Goal: Task Accomplishment & Management: Use online tool/utility

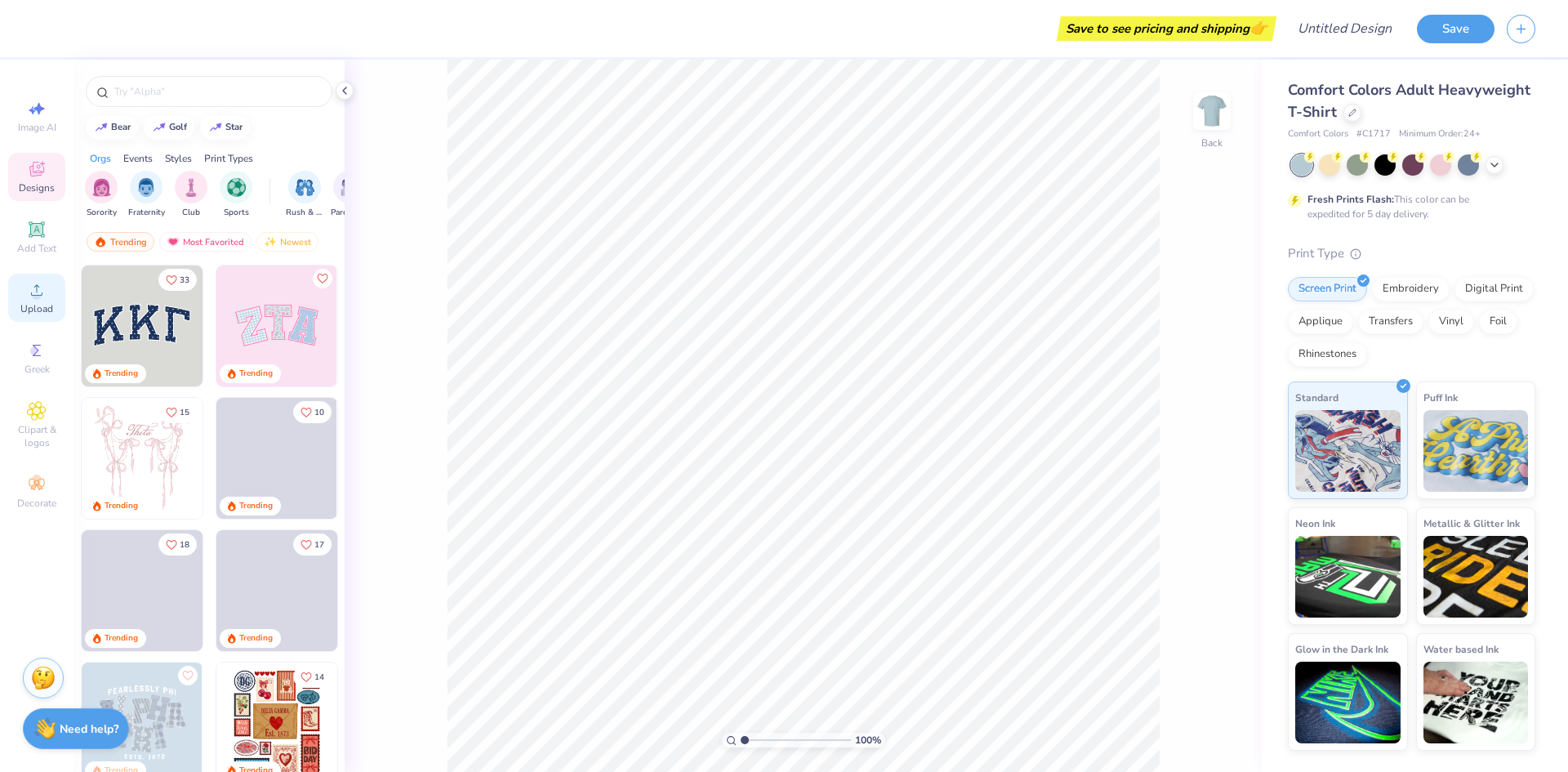
click at [35, 295] on icon at bounding box center [37, 290] width 11 height 11
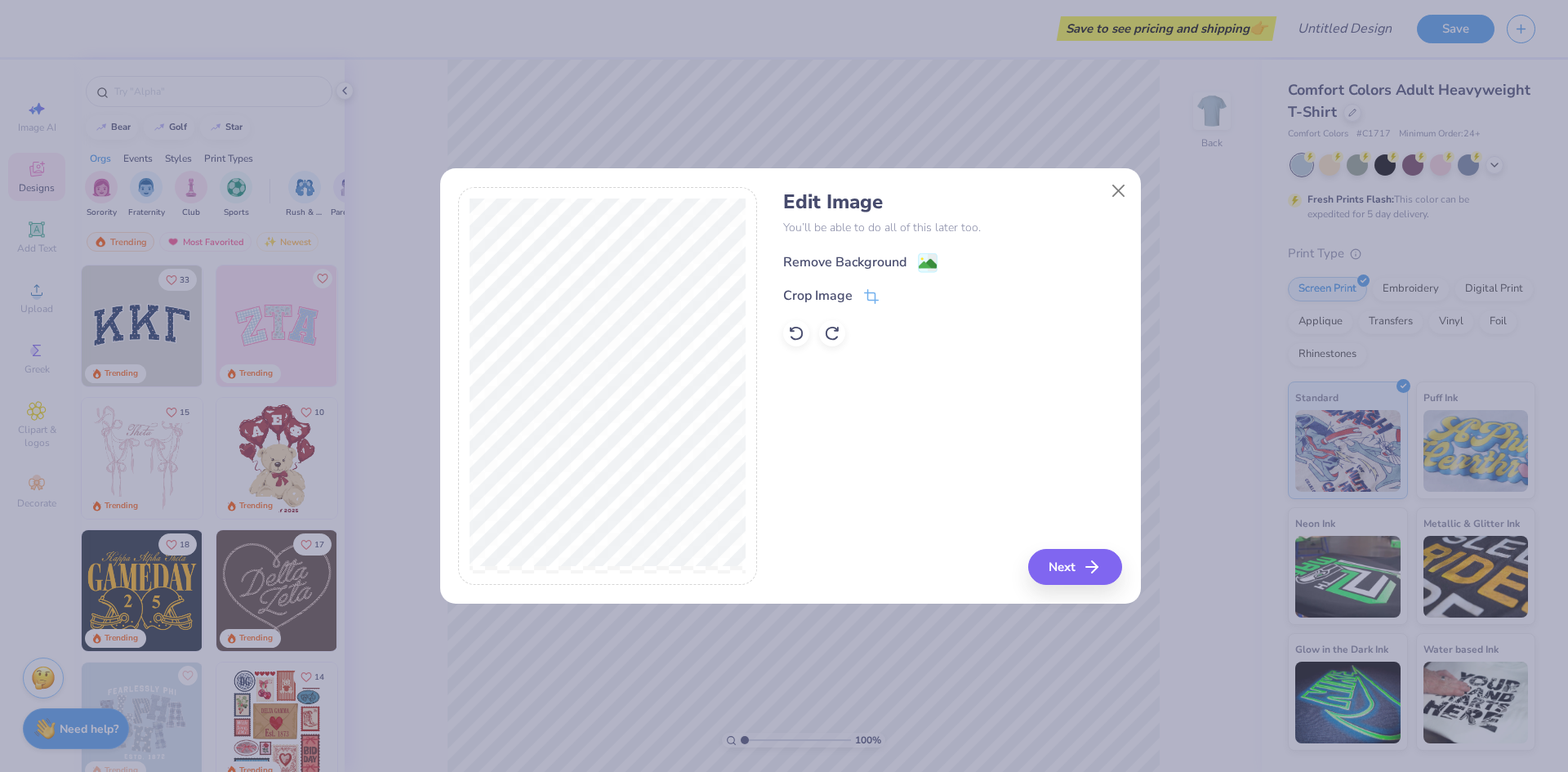
click at [907, 262] on div "Remove Background" at bounding box center [860, 263] width 155 height 21
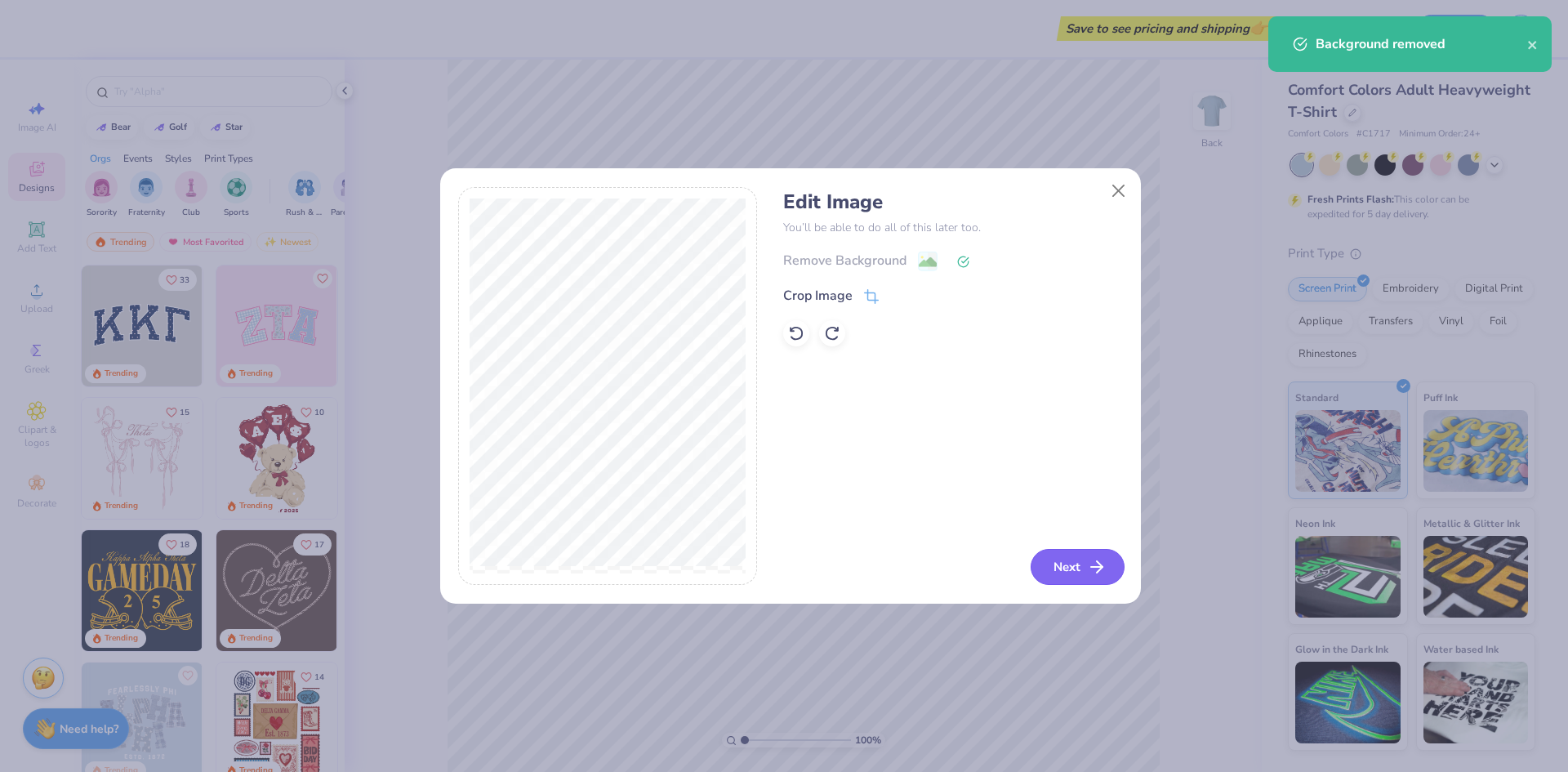
click at [1085, 568] on button "Next" at bounding box center [1078, 567] width 94 height 36
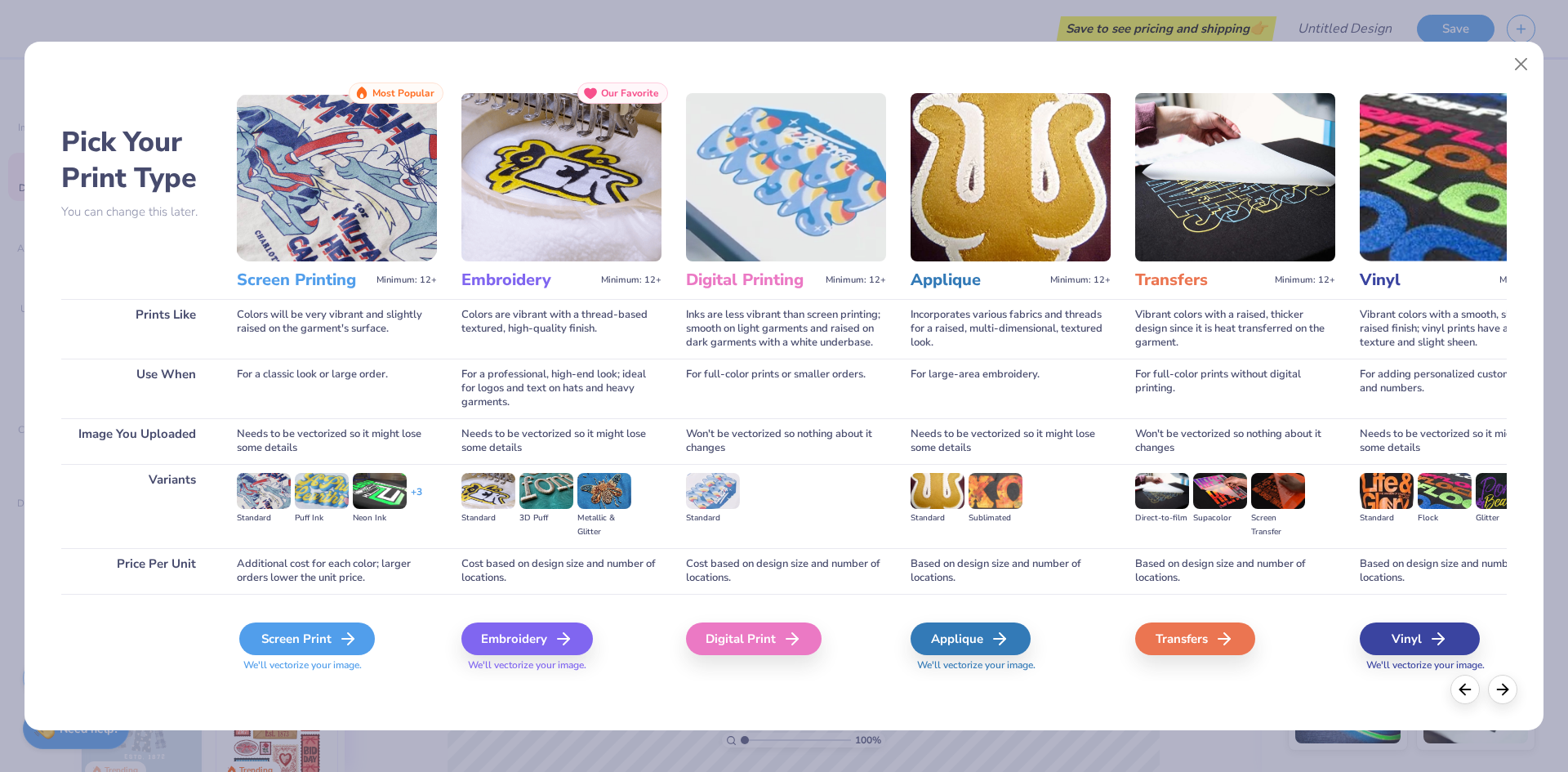
click at [354, 641] on icon at bounding box center [347, 638] width 20 height 20
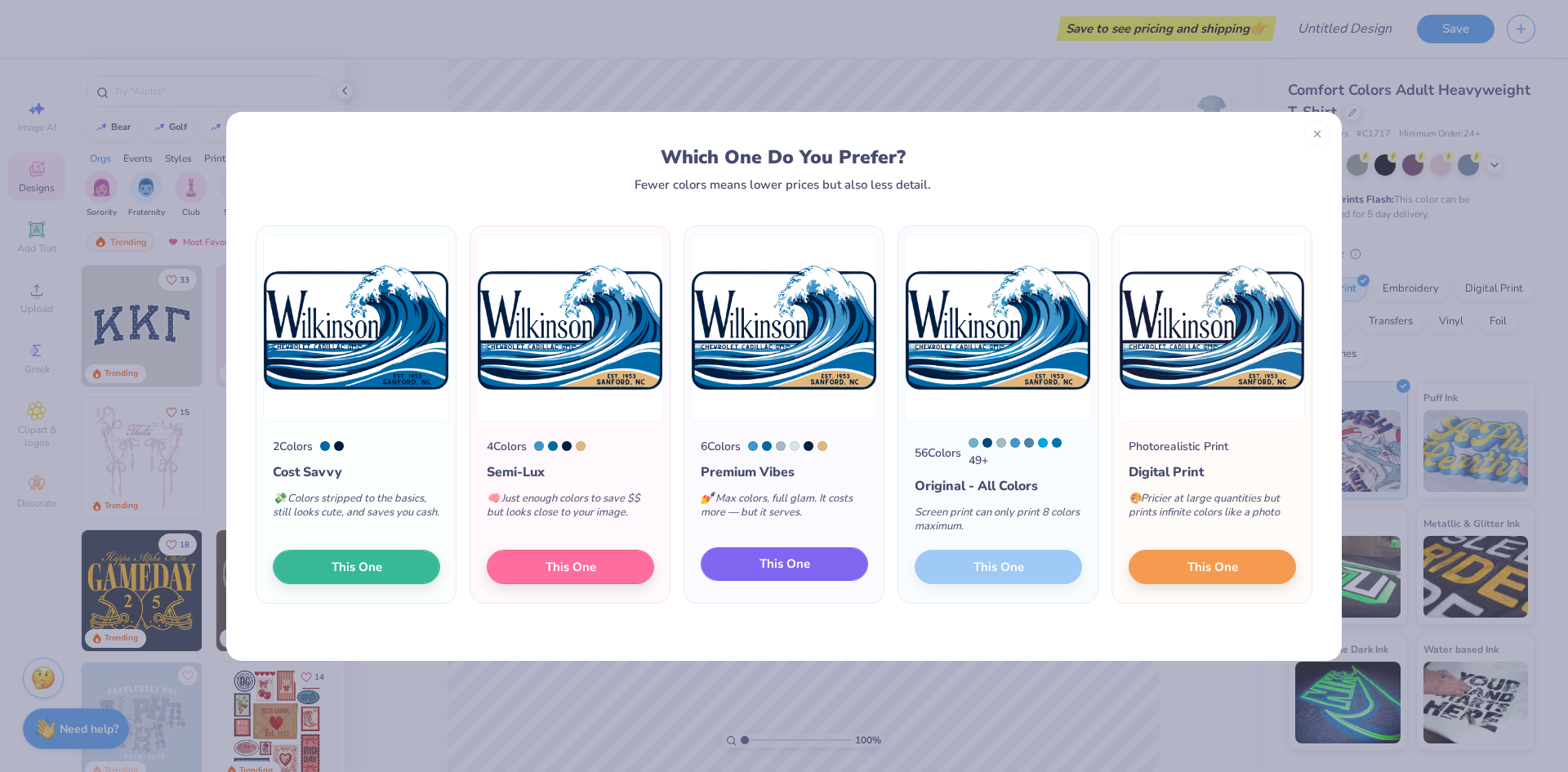
click at [778, 568] on span "This One" at bounding box center [785, 564] width 51 height 19
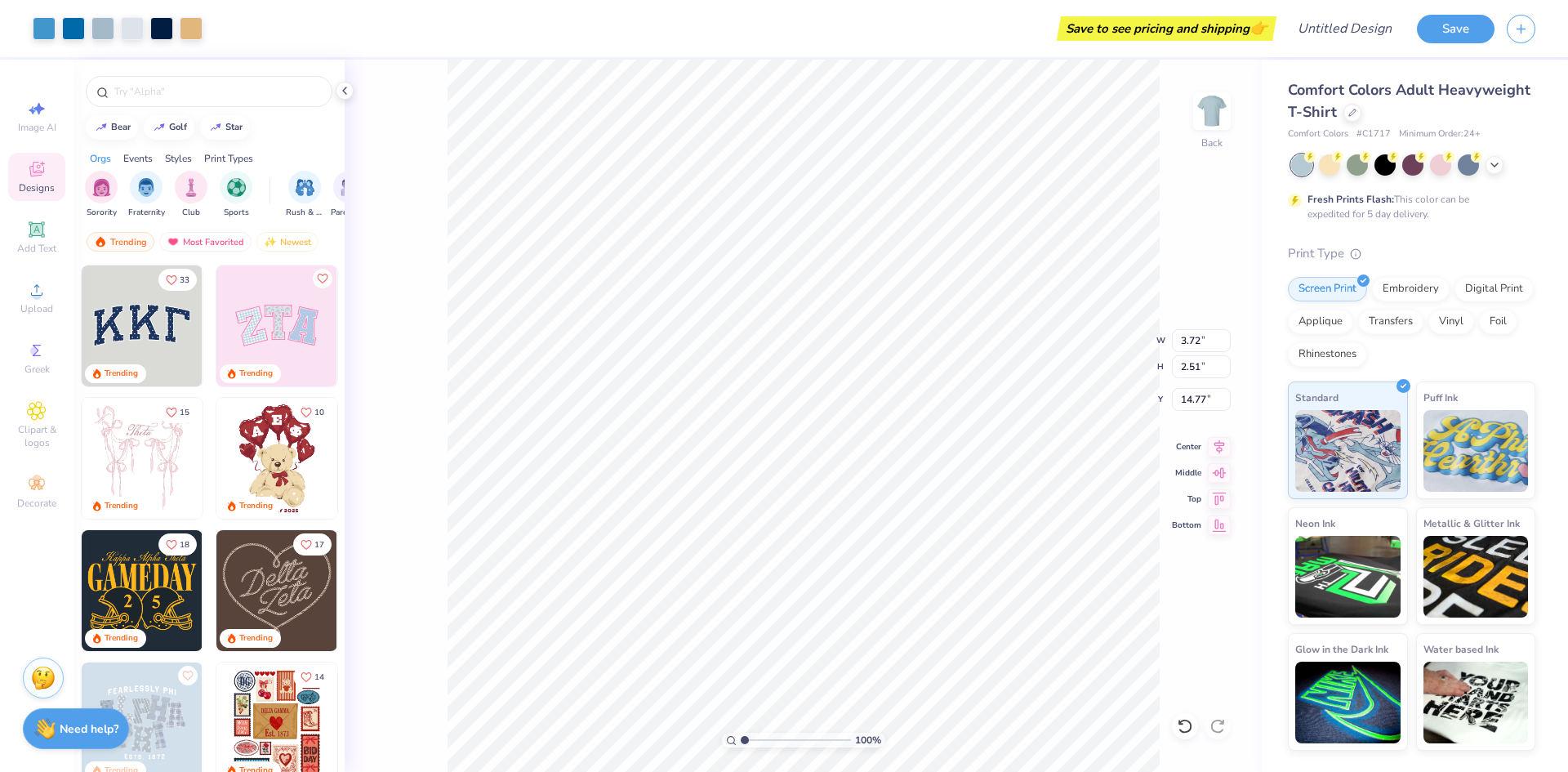
type input "3.72"
type input "2.51"
click at [1405, 318] on div "Transfers" at bounding box center [1392, 319] width 66 height 24
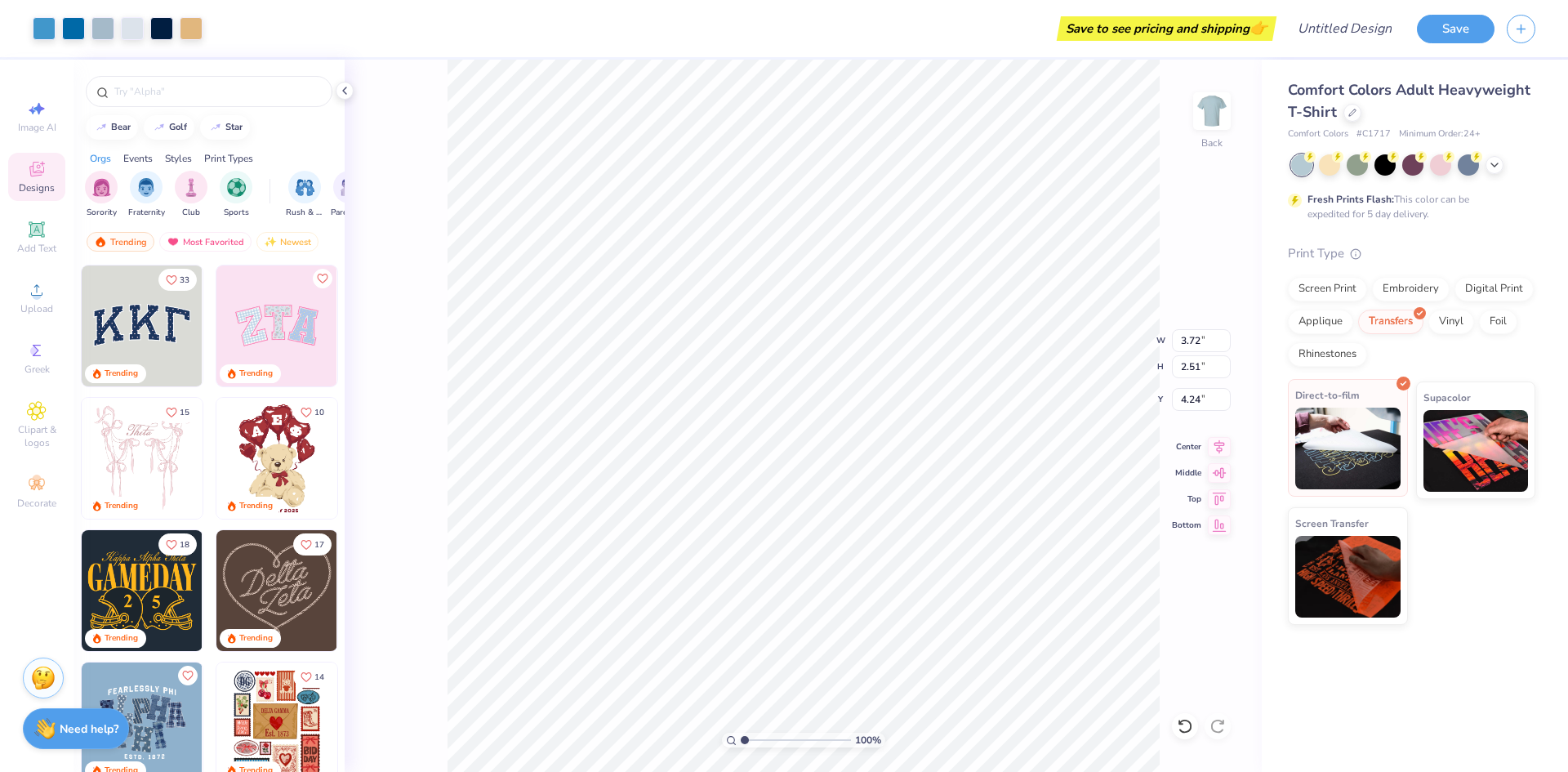
click at [1342, 446] on img at bounding box center [1348, 447] width 105 height 82
click at [1347, 298] on div "Screen Print" at bounding box center [1328, 287] width 79 height 24
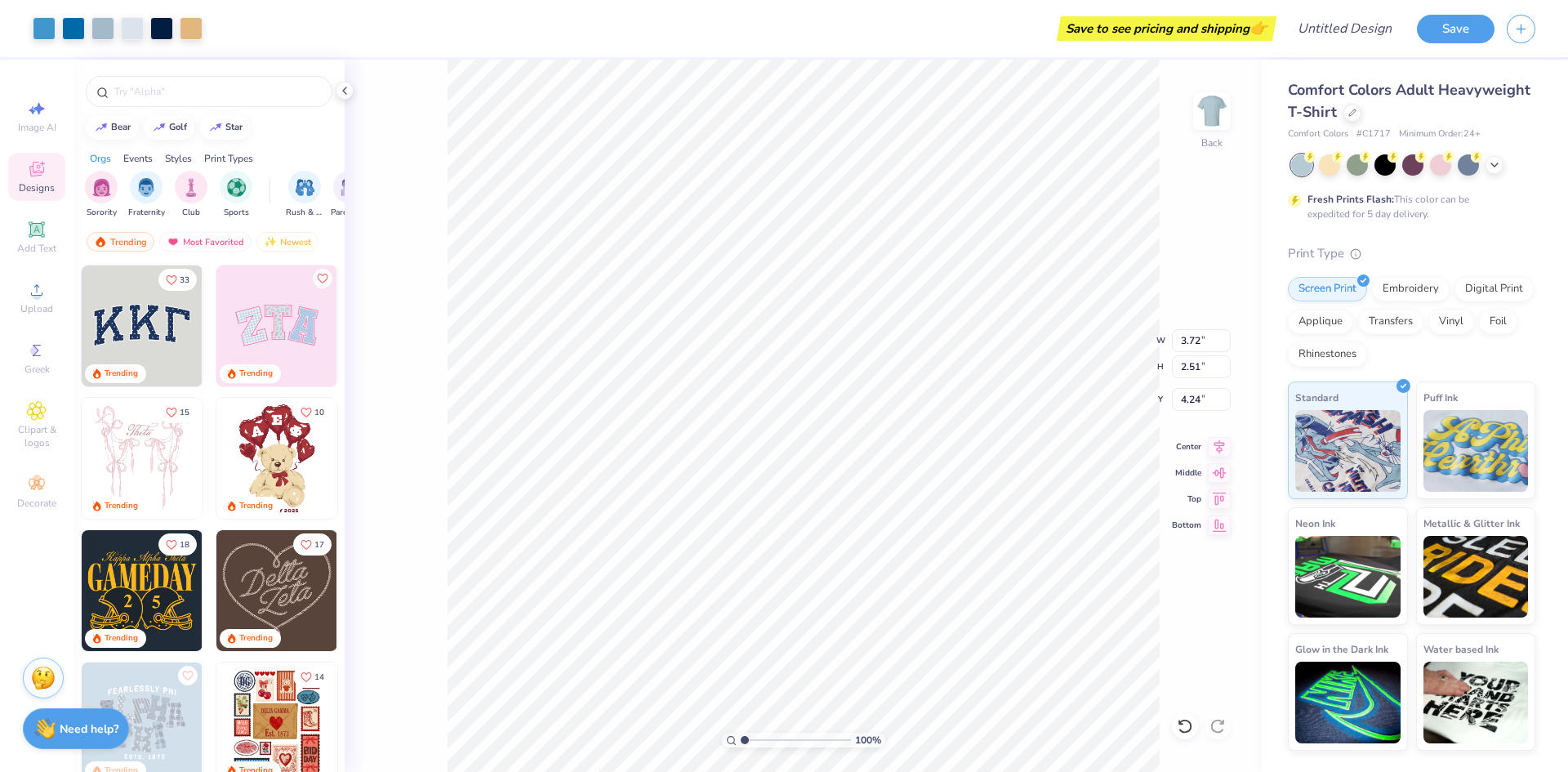
click at [1404, 358] on div "Screen Print Embroidery Digital Print Applique Transfers Vinyl Foil Rhinestones" at bounding box center [1412, 322] width 248 height 90
type input "4.48"
click at [1488, 161] on icon at bounding box center [1495, 163] width 13 height 13
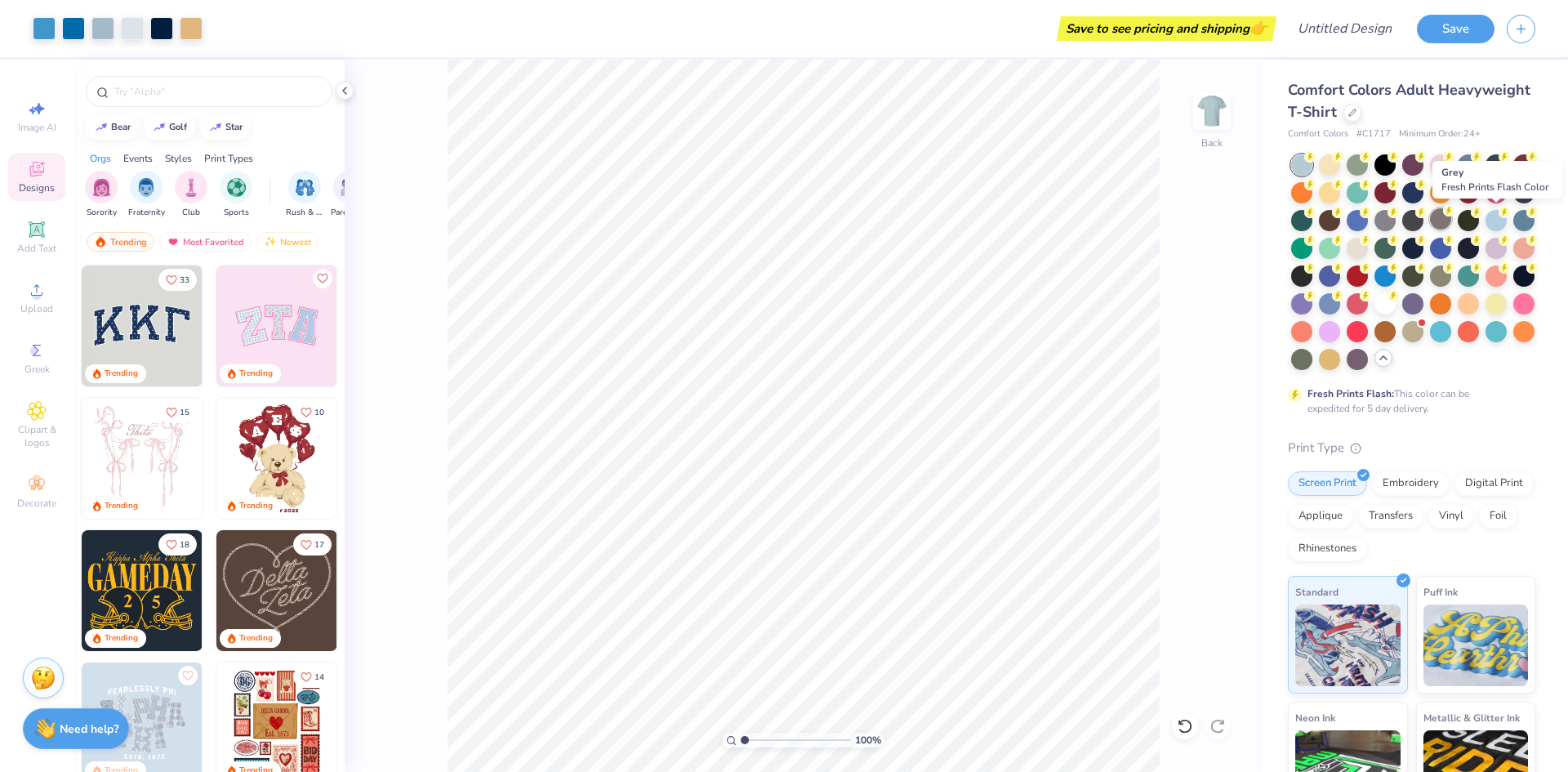
click at [1452, 219] on div at bounding box center [1440, 219] width 22 height 22
click at [1423, 218] on div at bounding box center [1413, 219] width 22 height 22
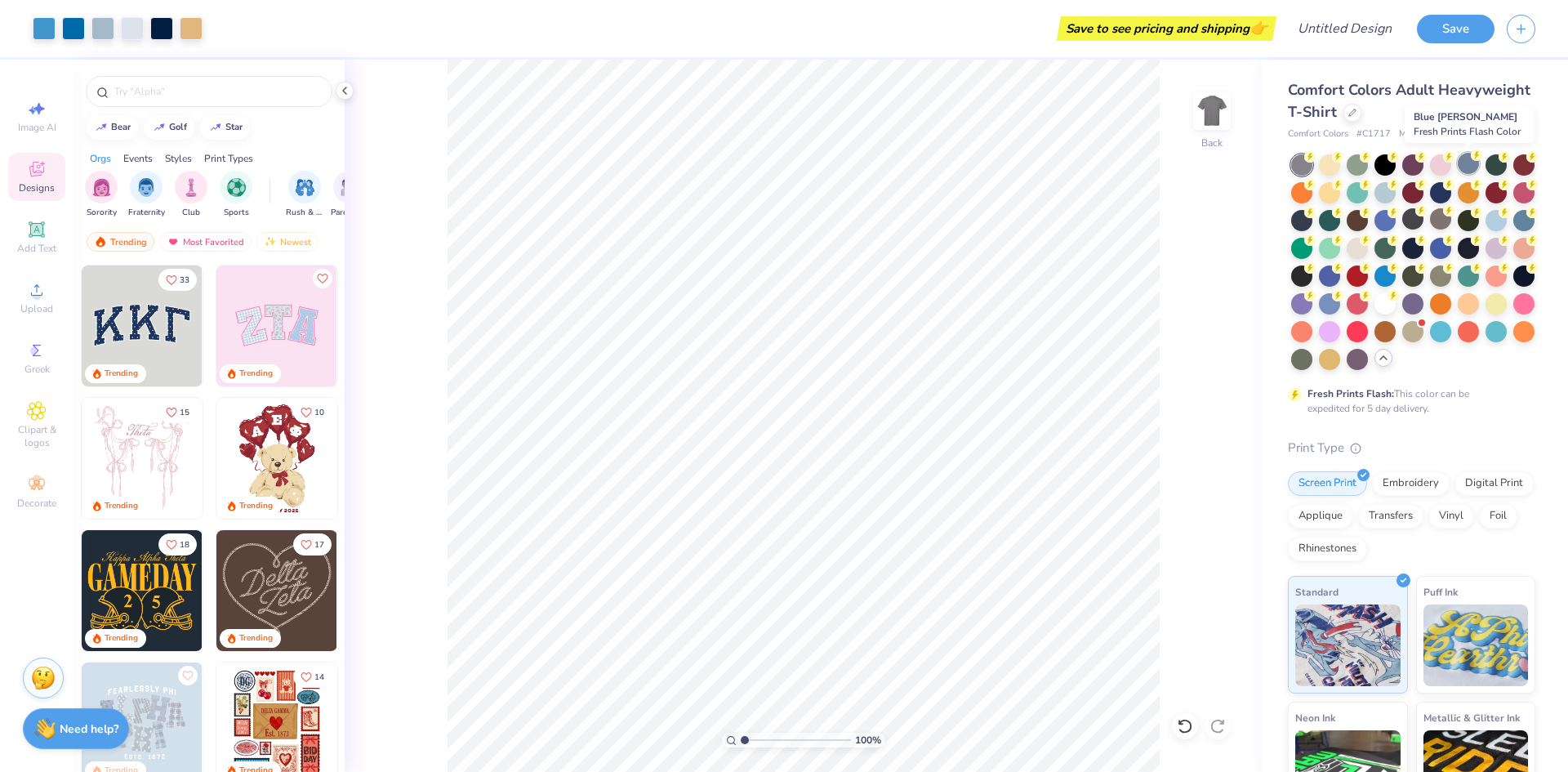
click at [1469, 171] on div at bounding box center [1469, 163] width 22 height 22
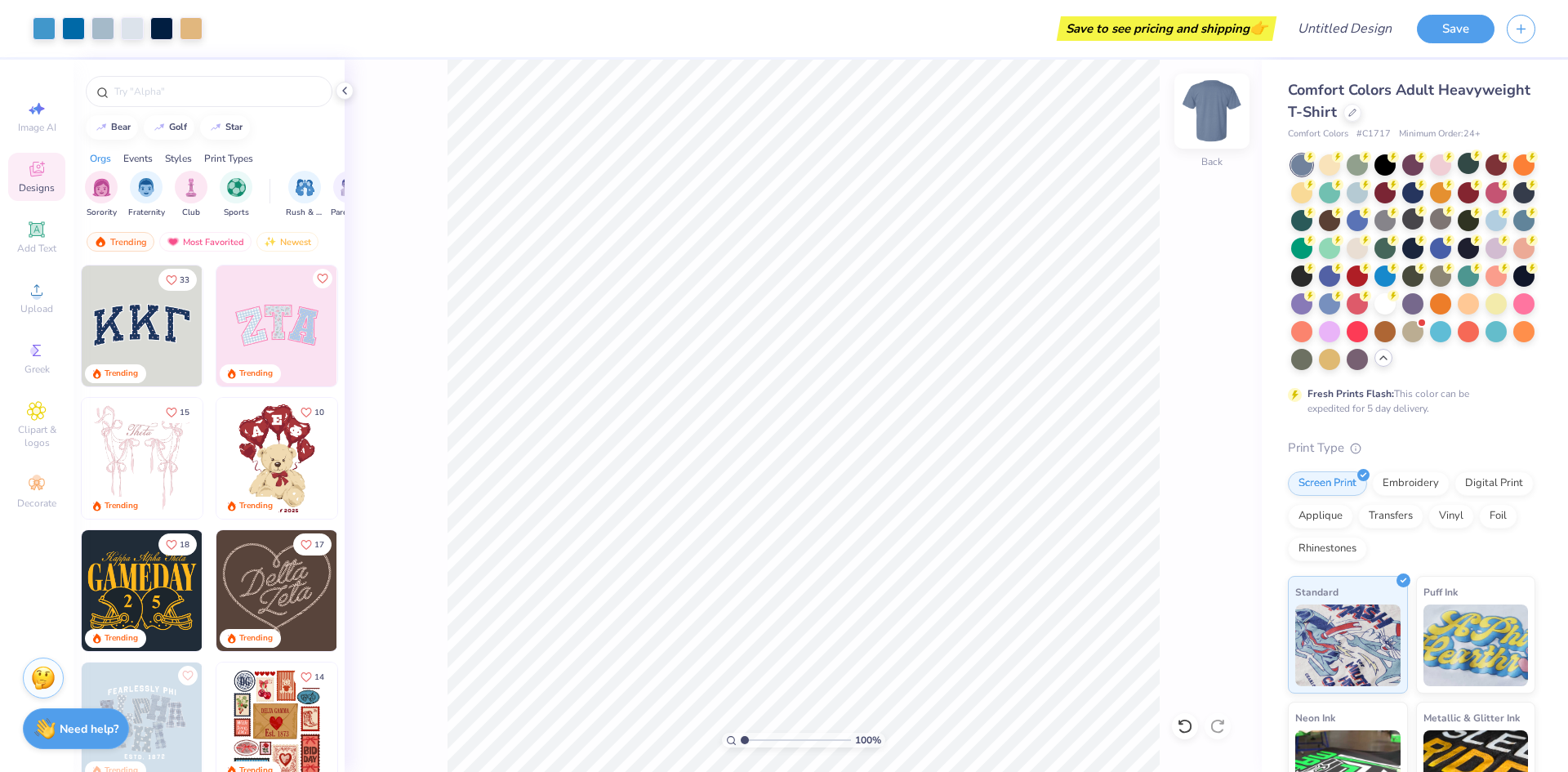
click at [1210, 116] on img at bounding box center [1212, 112] width 66 height 66
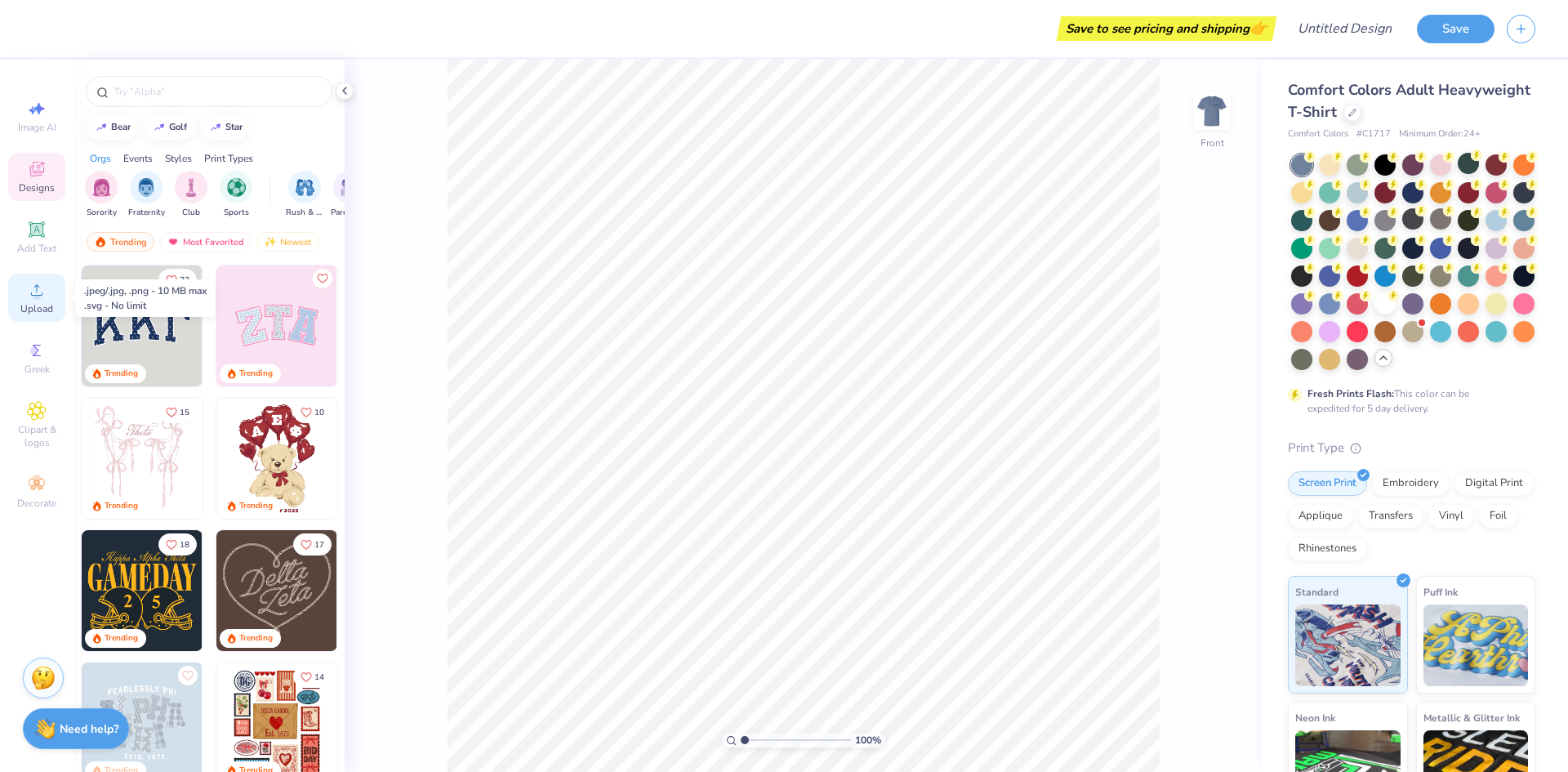
click at [21, 299] on div "Upload" at bounding box center [37, 297] width 57 height 48
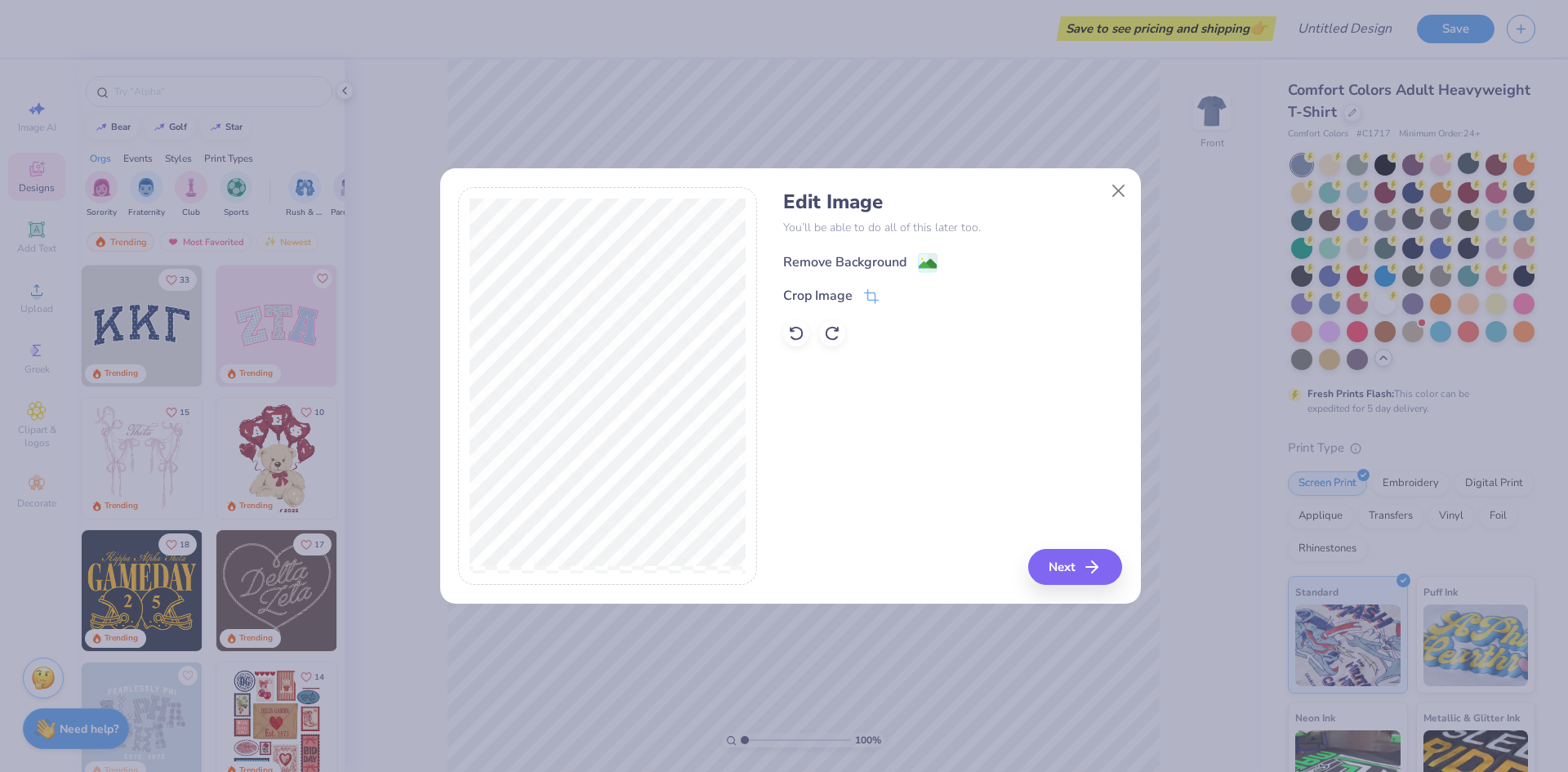
click at [854, 263] on div "Remove Background" at bounding box center [845, 262] width 123 height 20
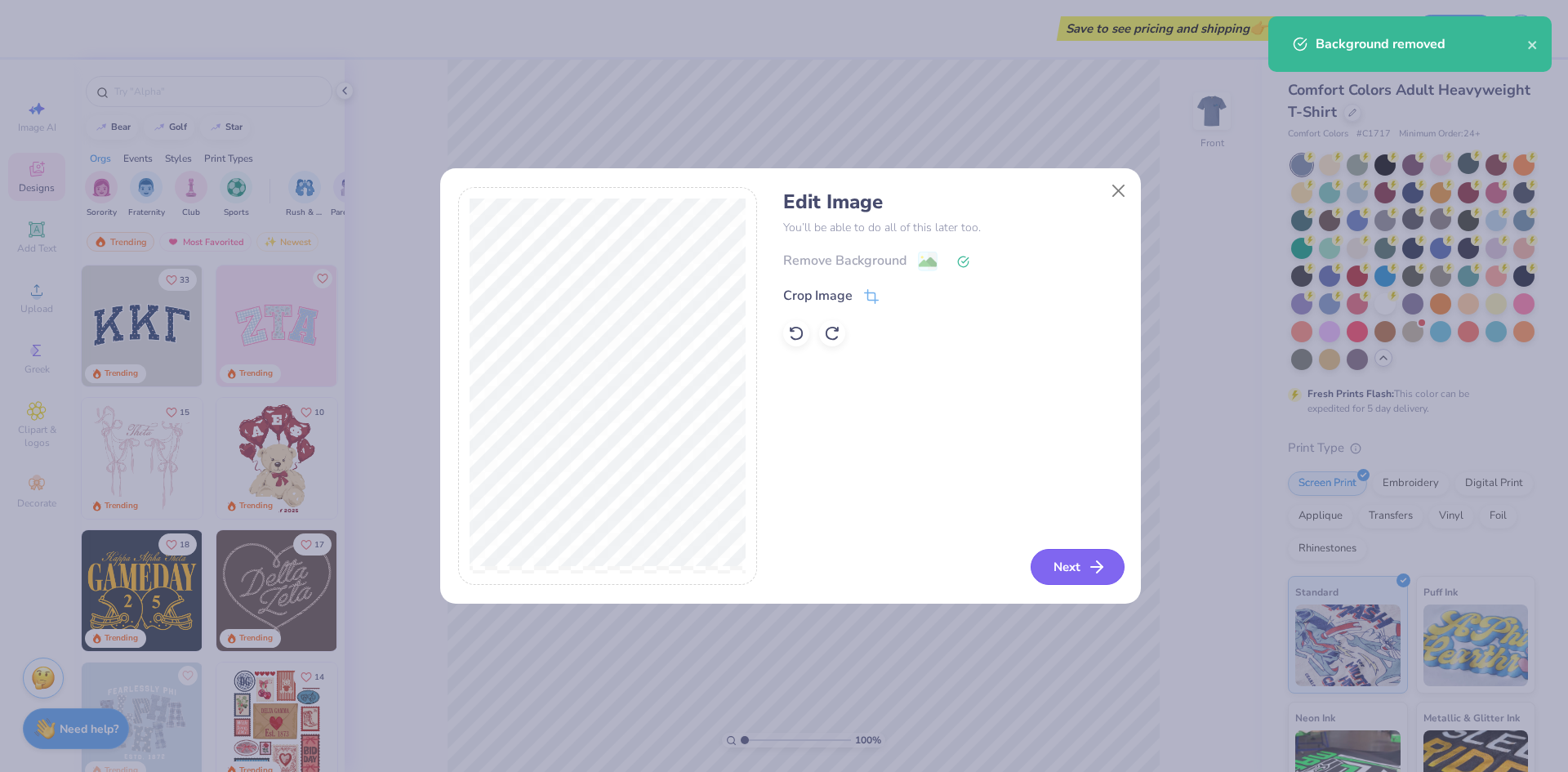
click at [1078, 564] on button "Next" at bounding box center [1078, 567] width 94 height 36
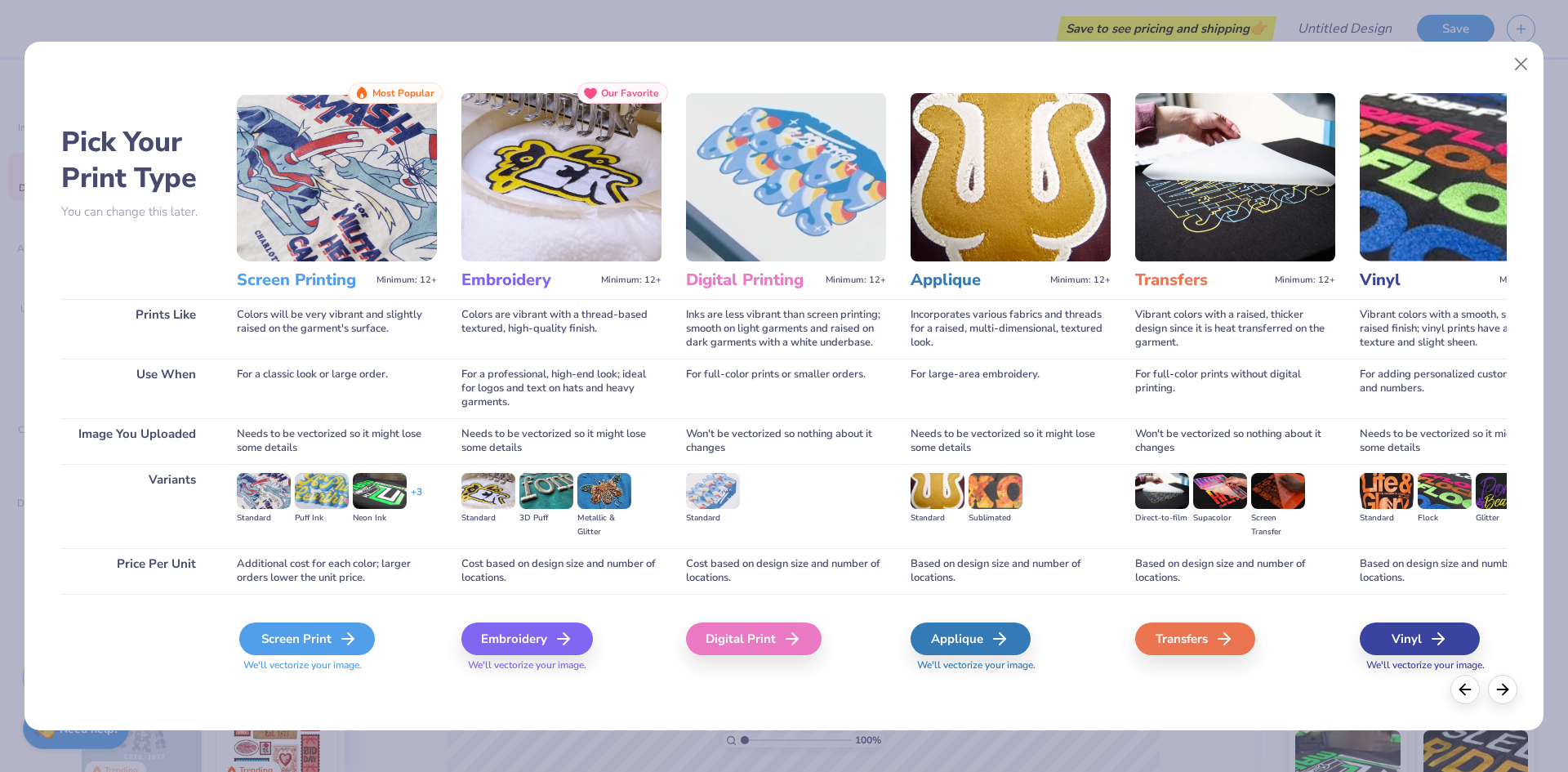
click at [327, 643] on div "Screen Print" at bounding box center [307, 638] width 136 height 33
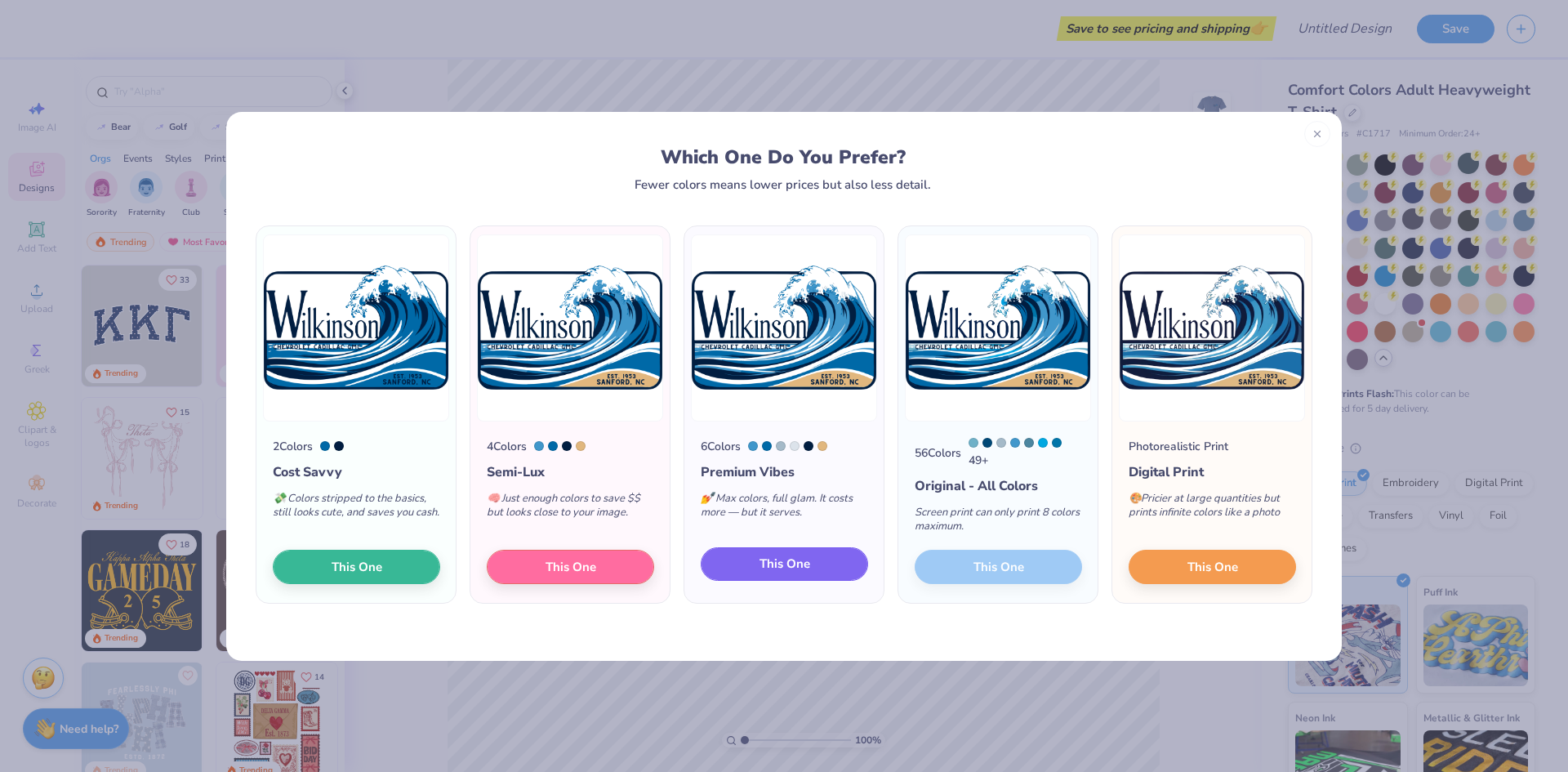
click at [846, 576] on button "This One" at bounding box center [784, 564] width 167 height 35
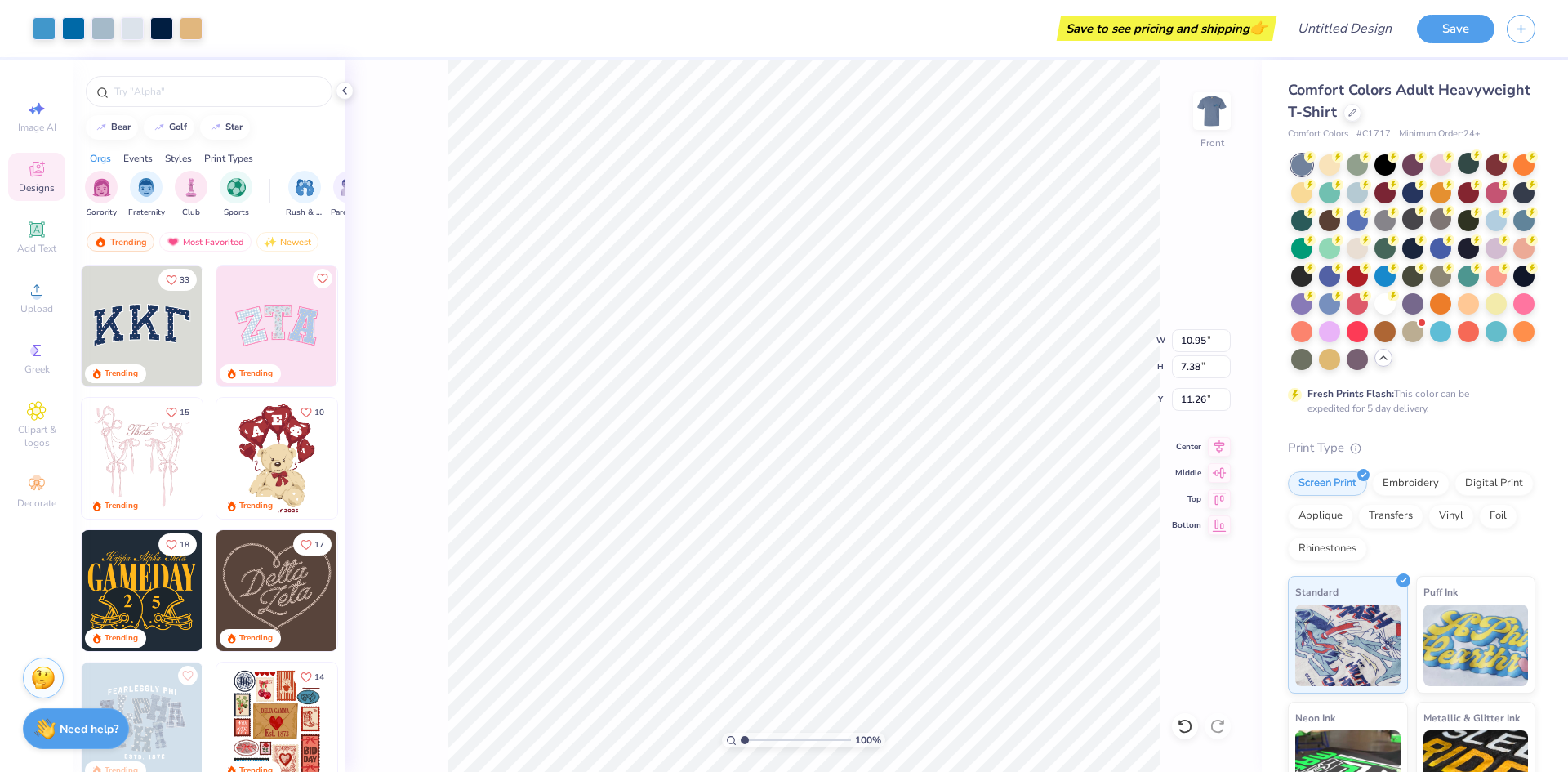
type input "10.95"
type input "7.38"
type input "11.26"
type input "12.75"
type input "8.60"
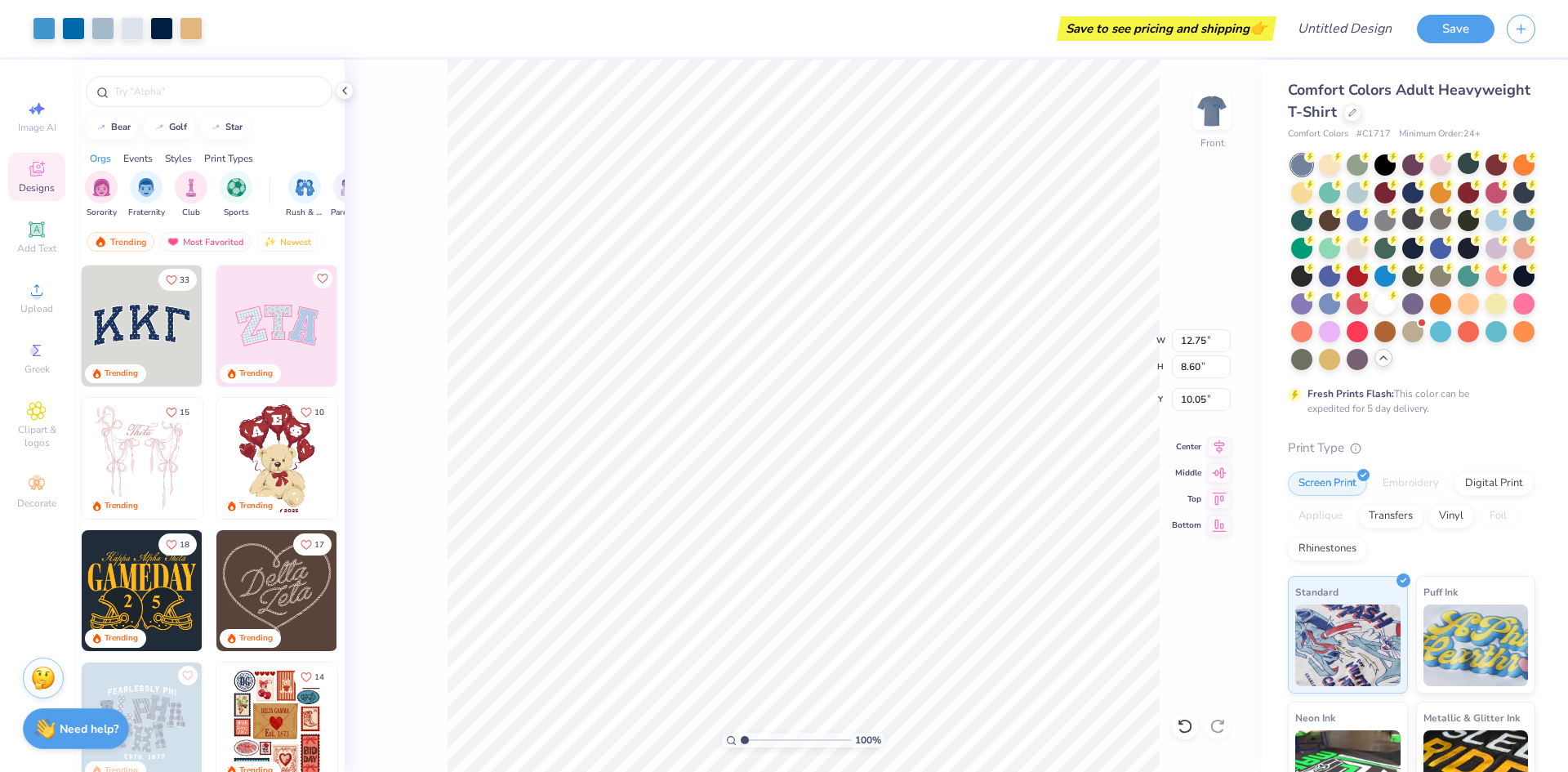
type input "3.00"
click at [1213, 111] on img at bounding box center [1212, 112] width 66 height 66
click at [1396, 276] on div at bounding box center [1385, 274] width 22 height 22
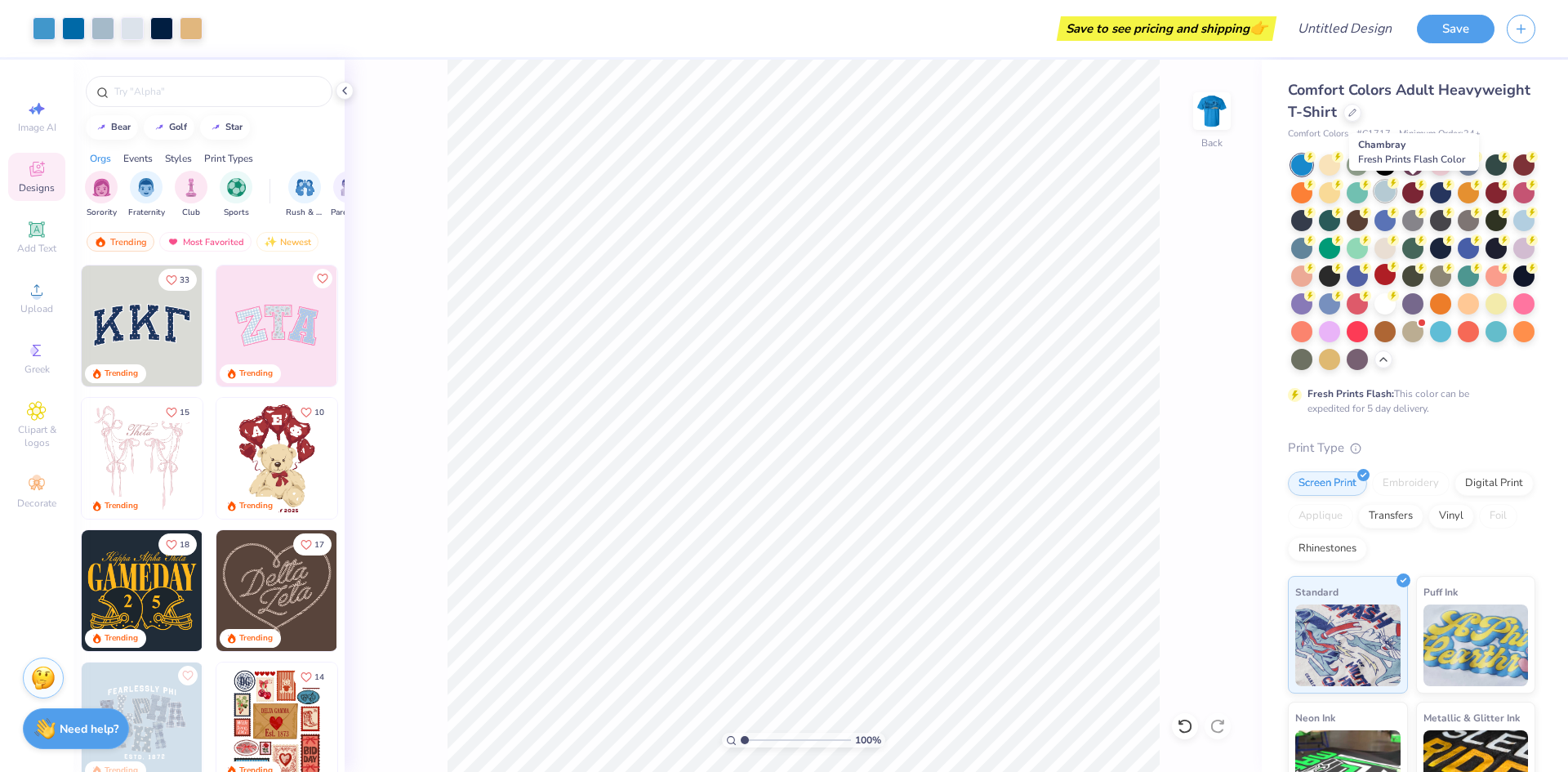
click at [1396, 200] on div at bounding box center [1385, 190] width 22 height 22
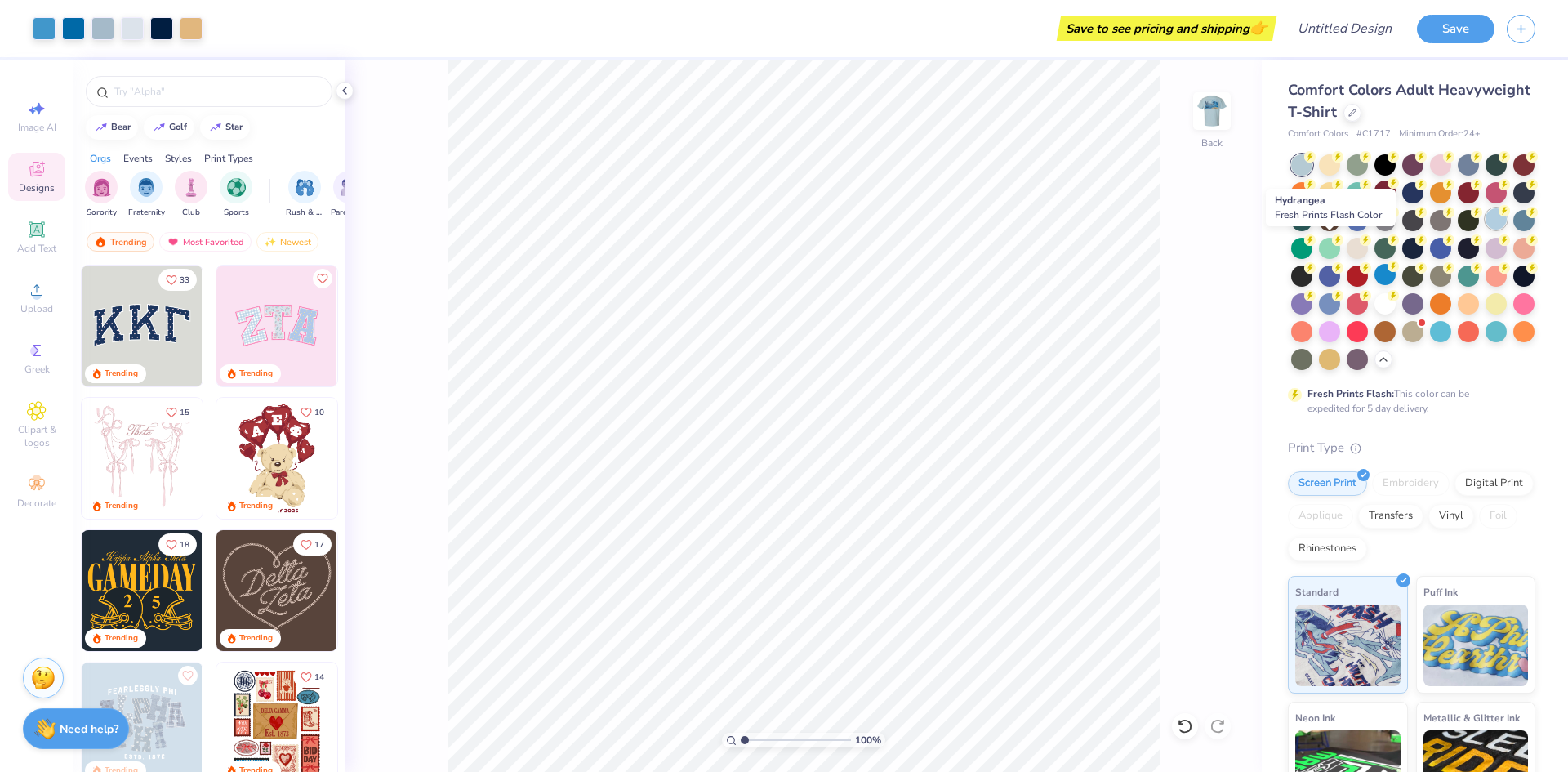
click at [1486, 230] on div at bounding box center [1497, 219] width 22 height 22
click at [1368, 255] on div at bounding box center [1358, 247] width 22 height 22
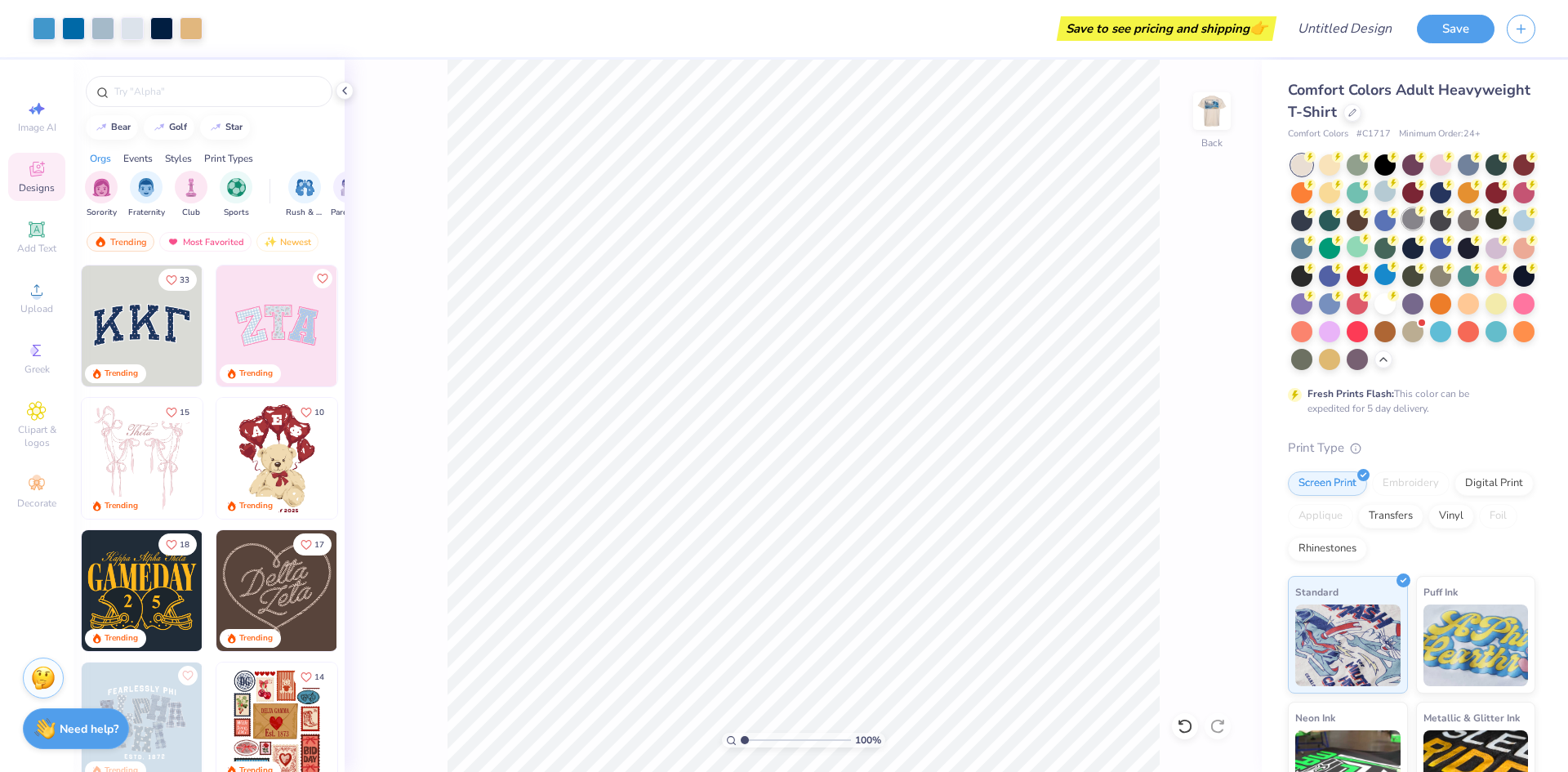
click at [1423, 230] on div at bounding box center [1413, 219] width 22 height 22
click at [1362, 113] on div at bounding box center [1352, 111] width 18 height 18
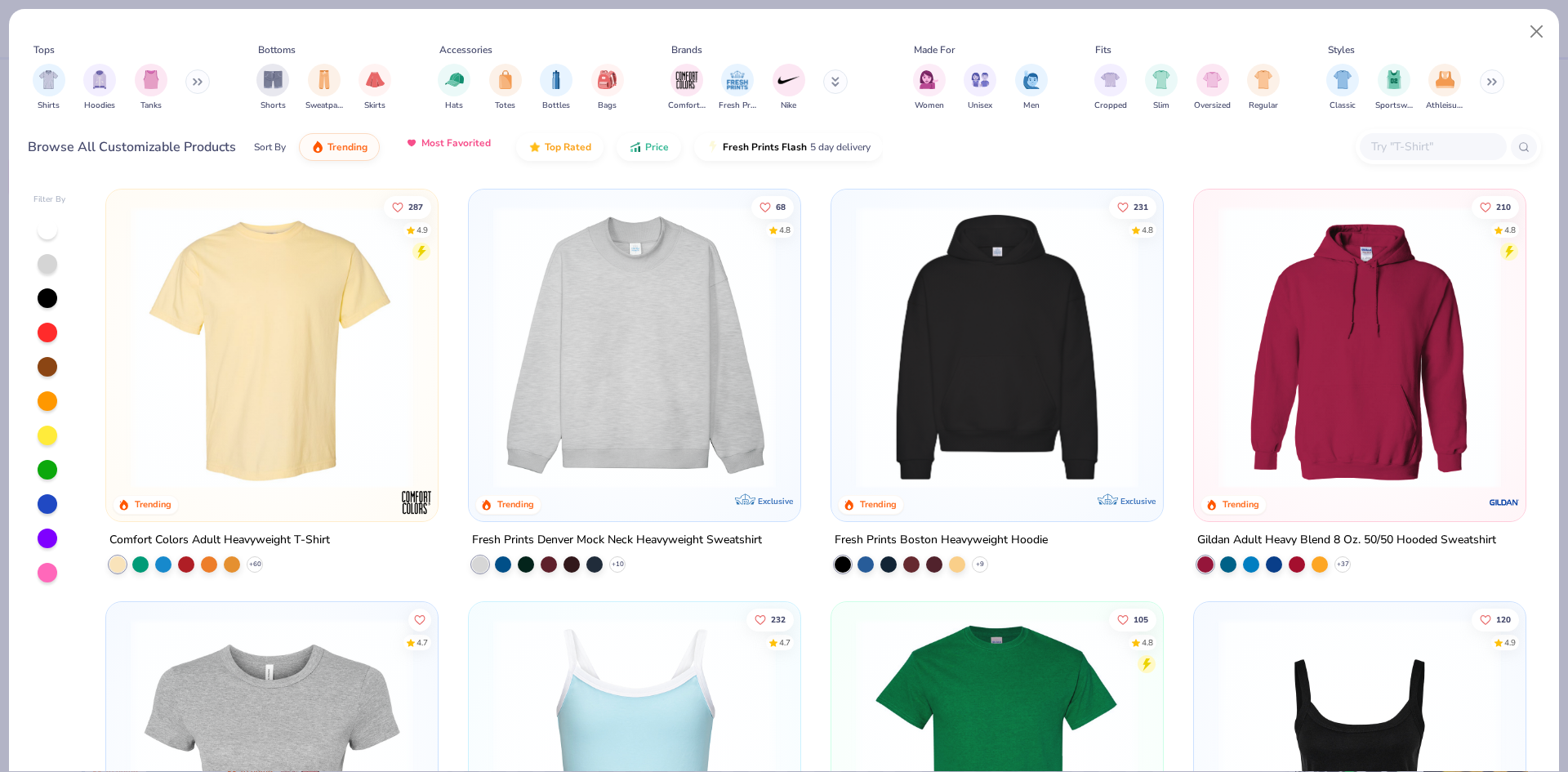
click at [438, 153] on button "Most Favorited" at bounding box center [449, 144] width 111 height 28
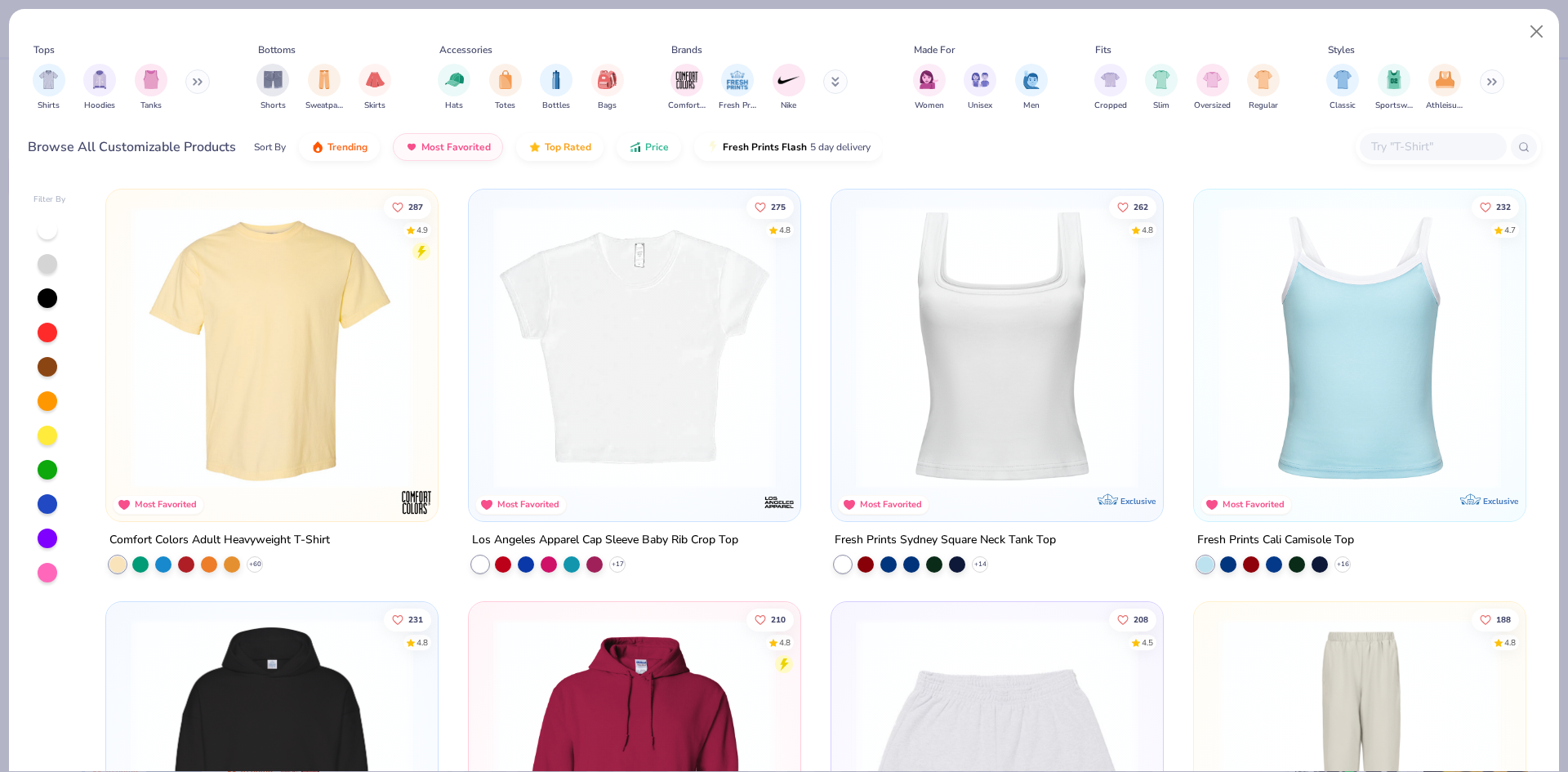
click at [236, 398] on img at bounding box center [272, 346] width 299 height 282
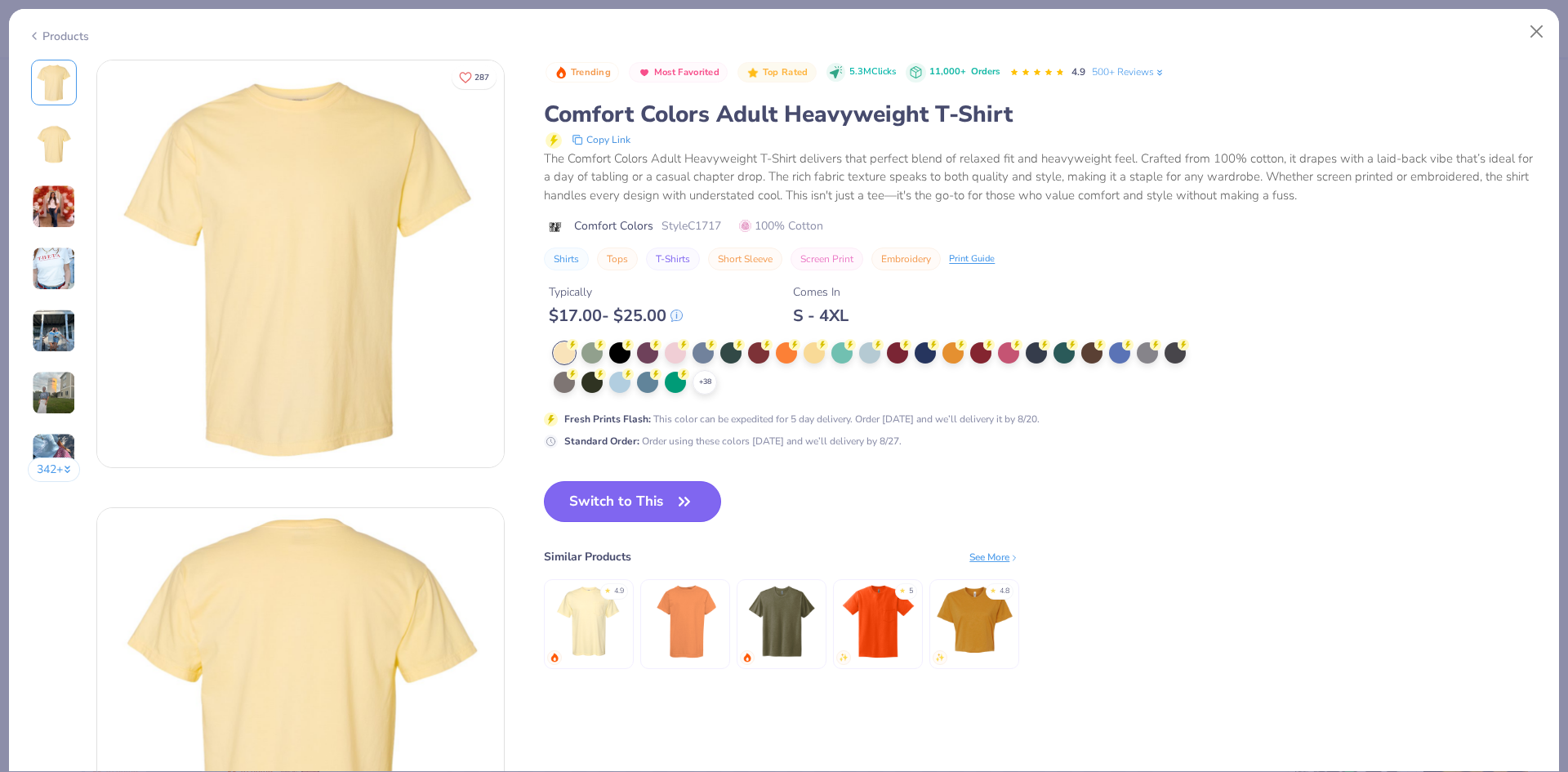
click at [666, 503] on button "Switch to This" at bounding box center [632, 502] width 177 height 41
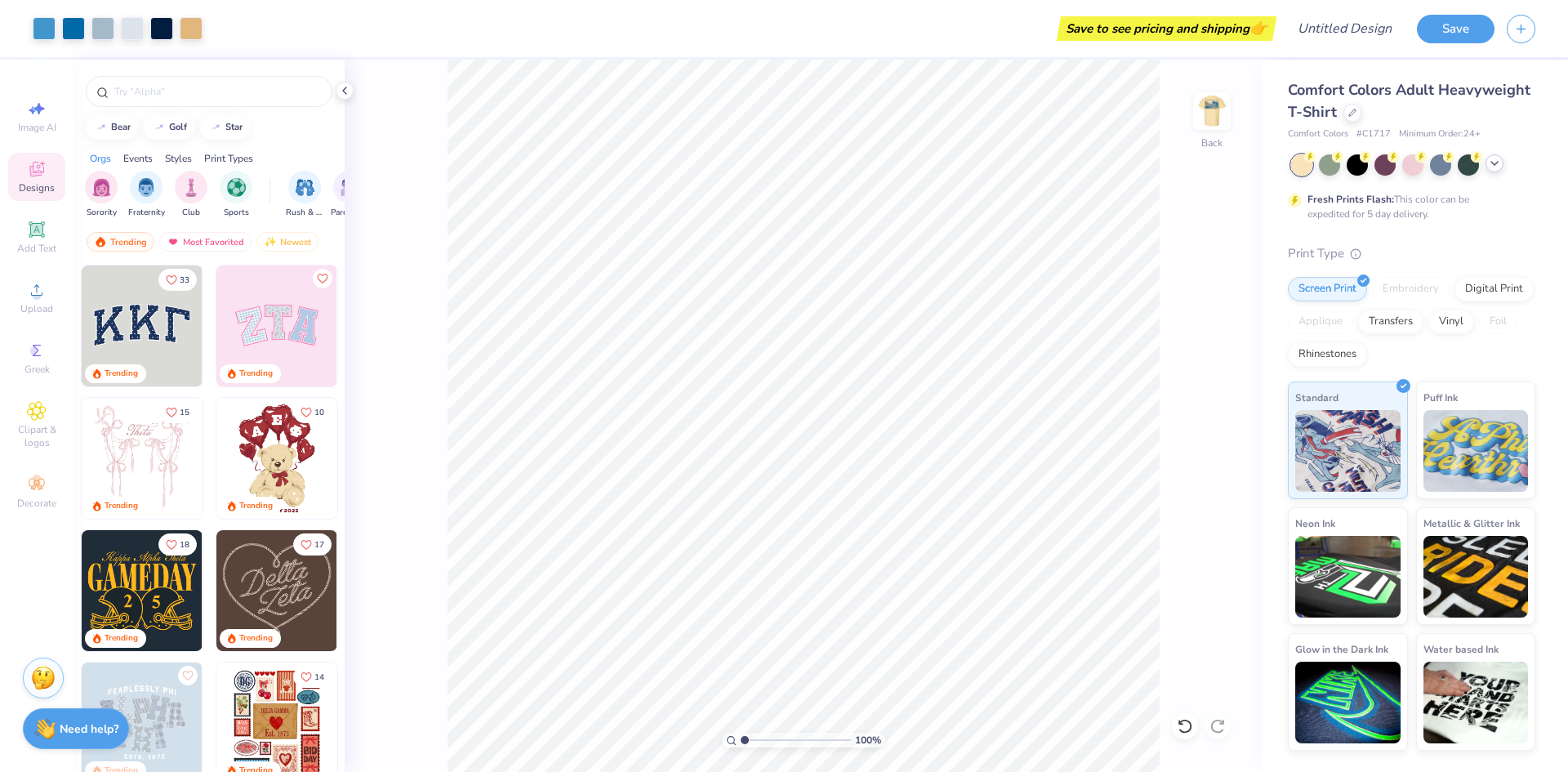
click at [1499, 161] on polyline at bounding box center [1495, 162] width 7 height 3
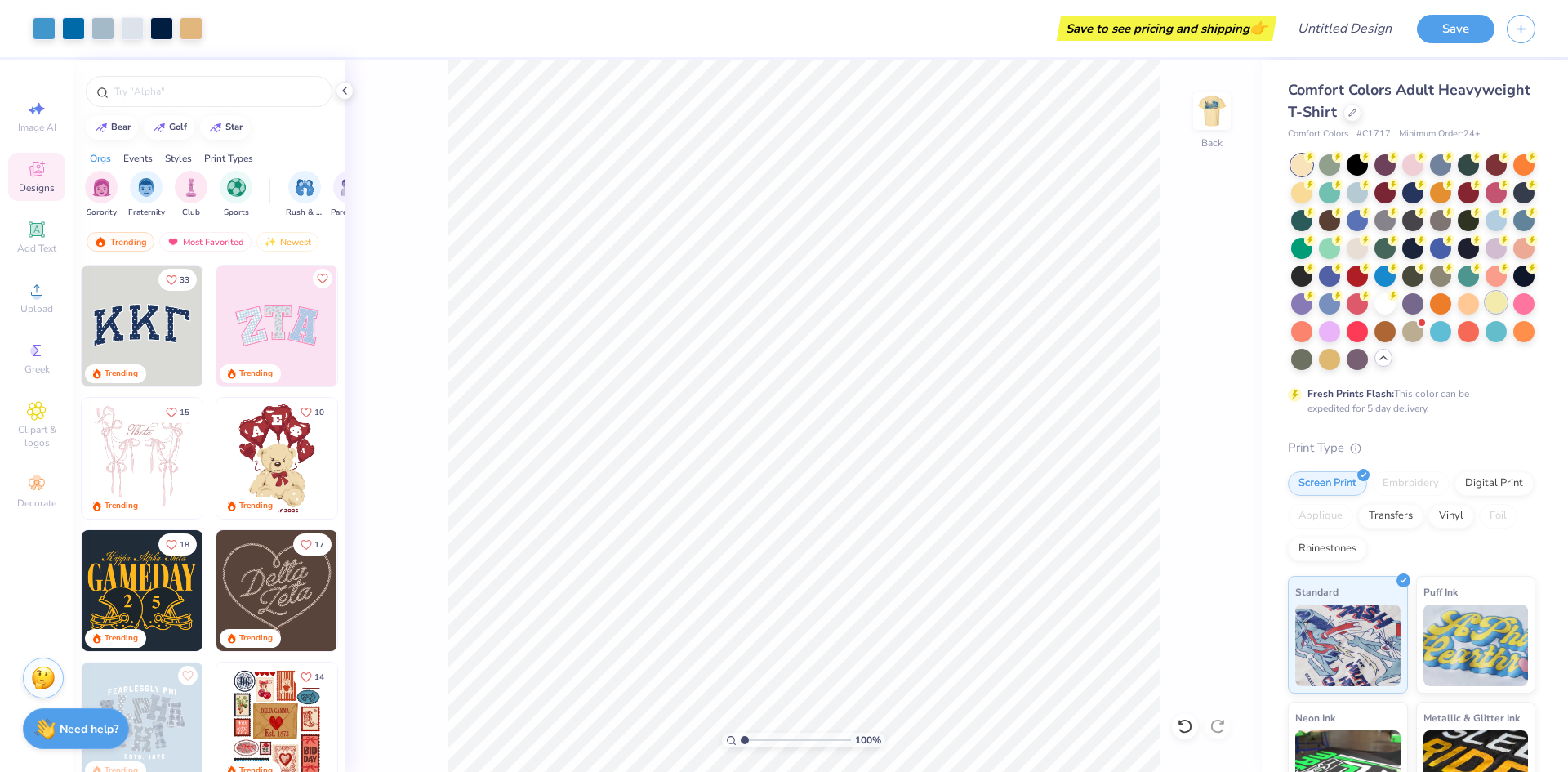
click at [1486, 312] on div at bounding box center [1497, 302] width 22 height 22
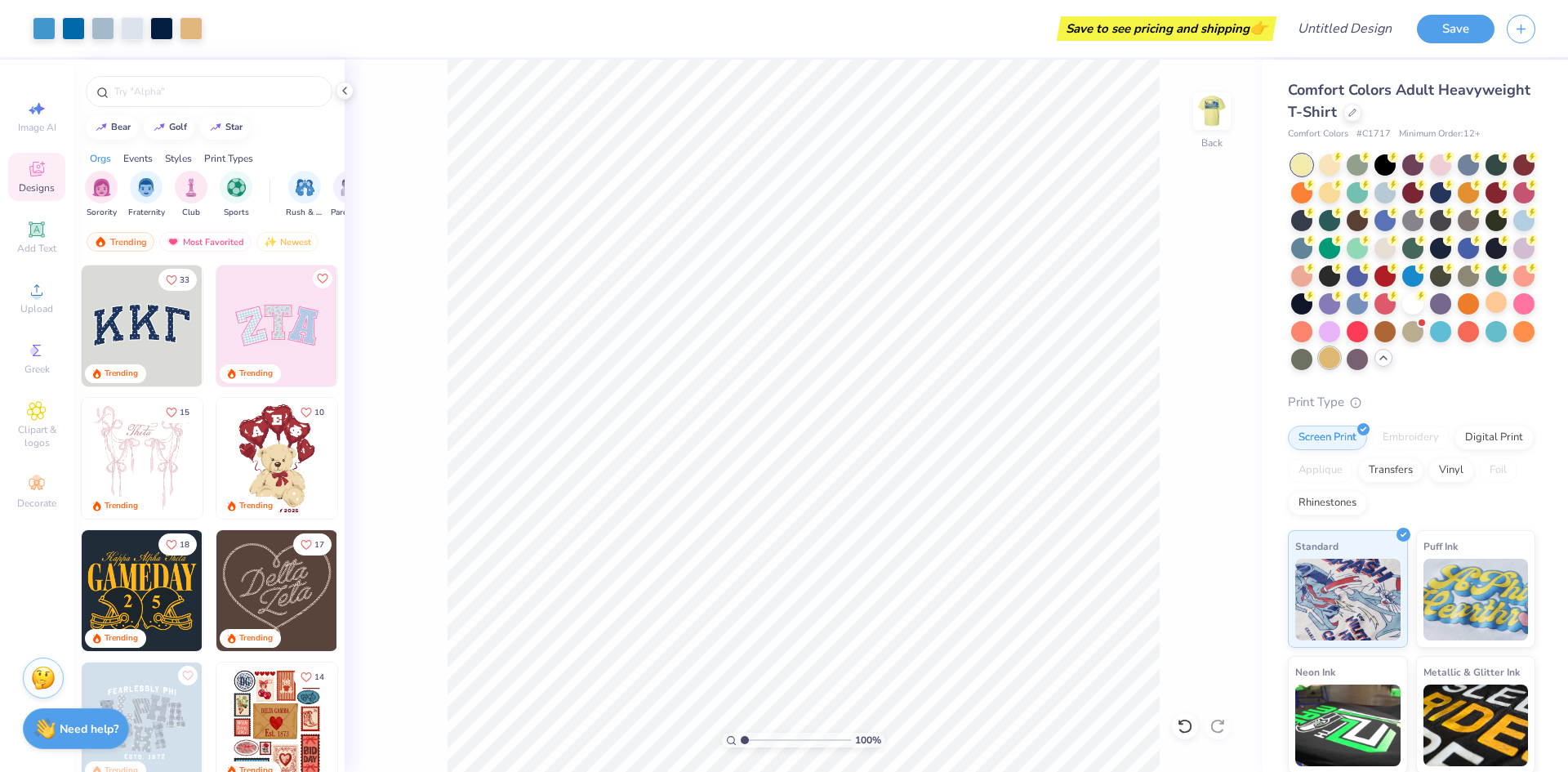
click at [1319, 369] on div at bounding box center [1330, 357] width 22 height 22
click at [1212, 120] on img at bounding box center [1212, 112] width 66 height 66
click at [1341, 193] on div at bounding box center [1330, 190] width 22 height 22
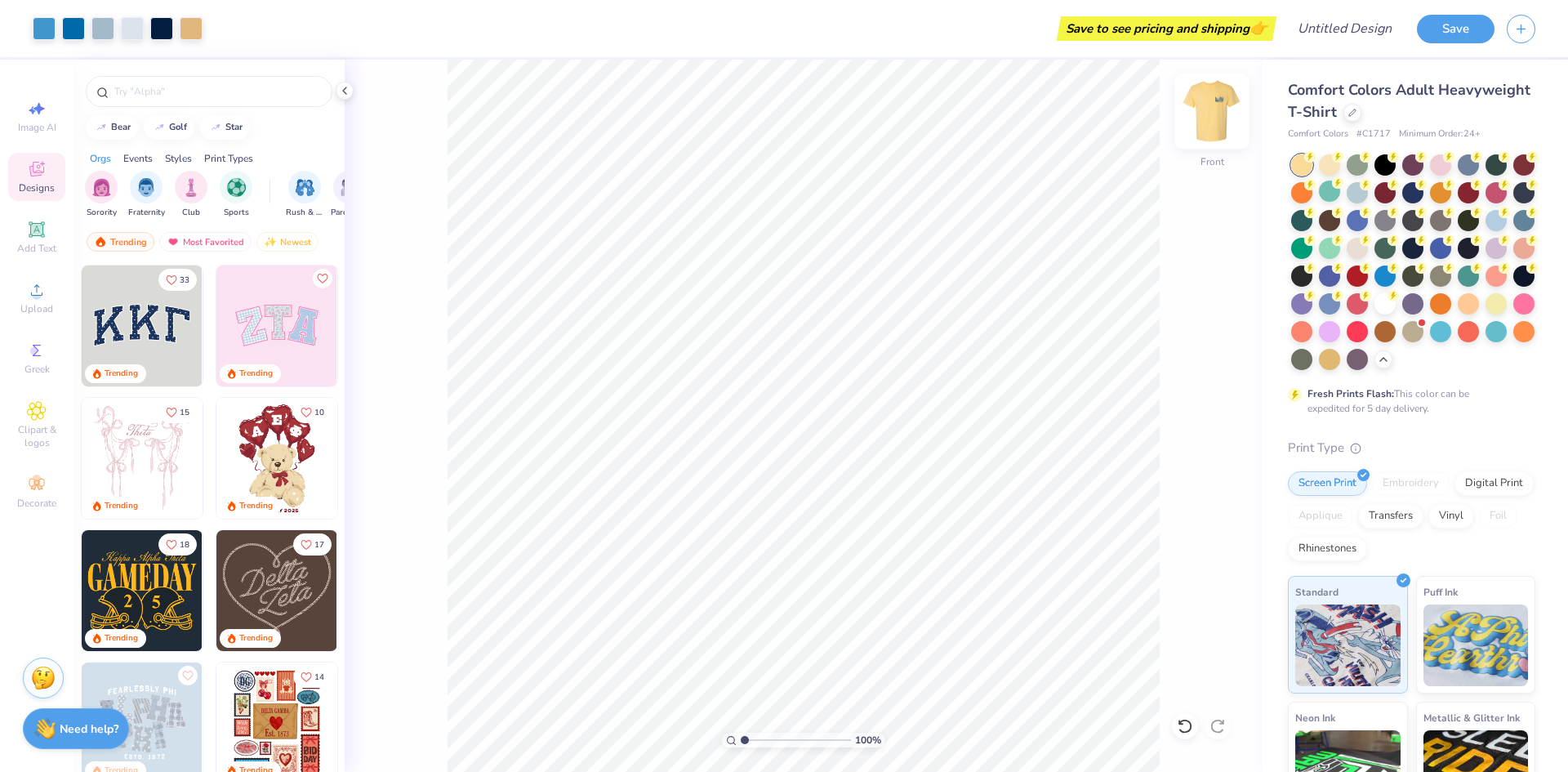
click at [1197, 109] on img at bounding box center [1212, 112] width 66 height 66
click at [1217, 143] on div "Back" at bounding box center [1212, 121] width 38 height 58
click at [1347, 369] on div at bounding box center [1358, 357] width 22 height 22
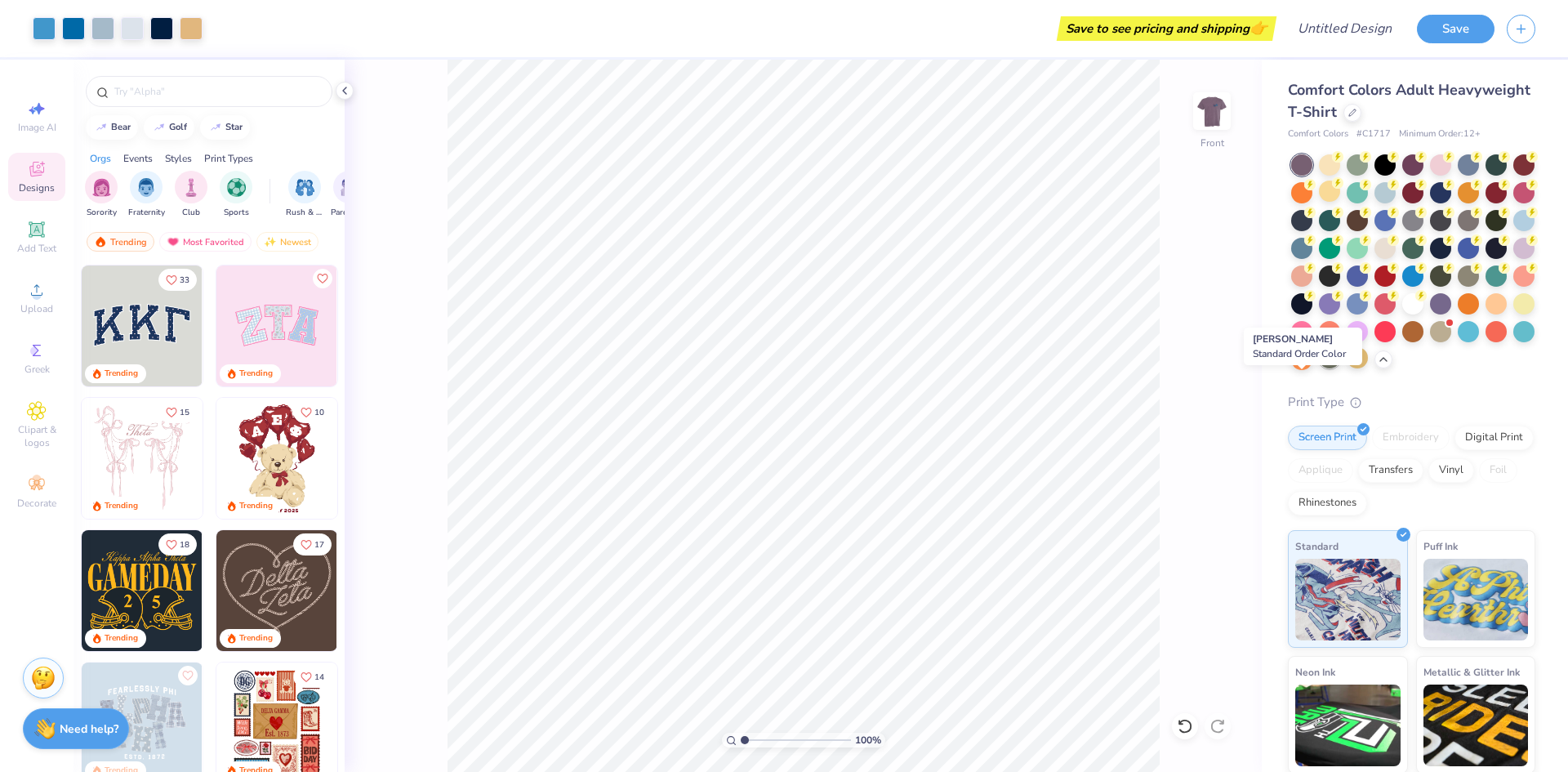
click at [1319, 369] on div at bounding box center [1330, 357] width 22 height 22
click at [1430, 257] on div at bounding box center [1440, 247] width 22 height 22
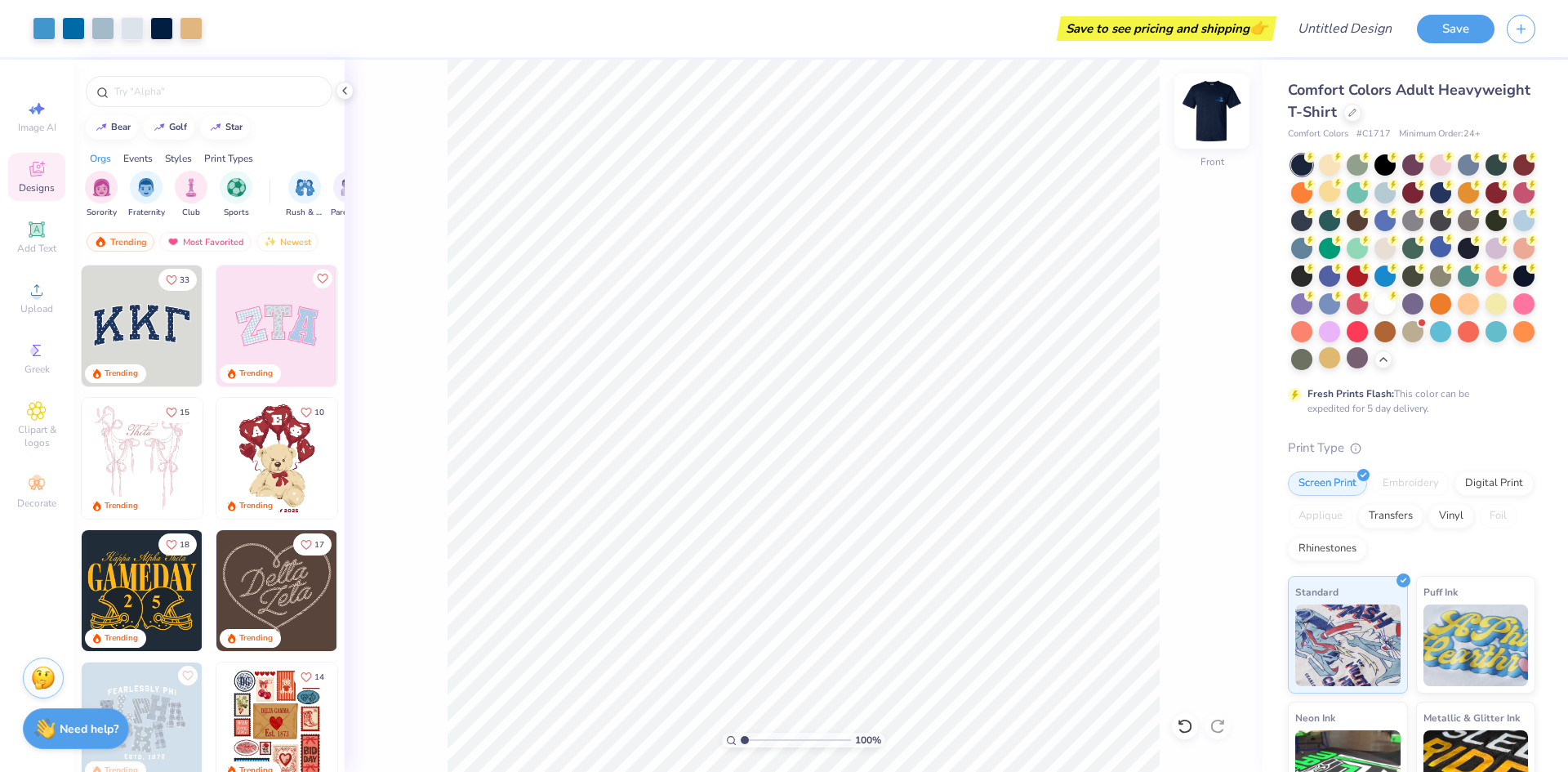
click at [1216, 111] on img at bounding box center [1212, 112] width 66 height 66
click at [1214, 98] on img at bounding box center [1212, 112] width 66 height 66
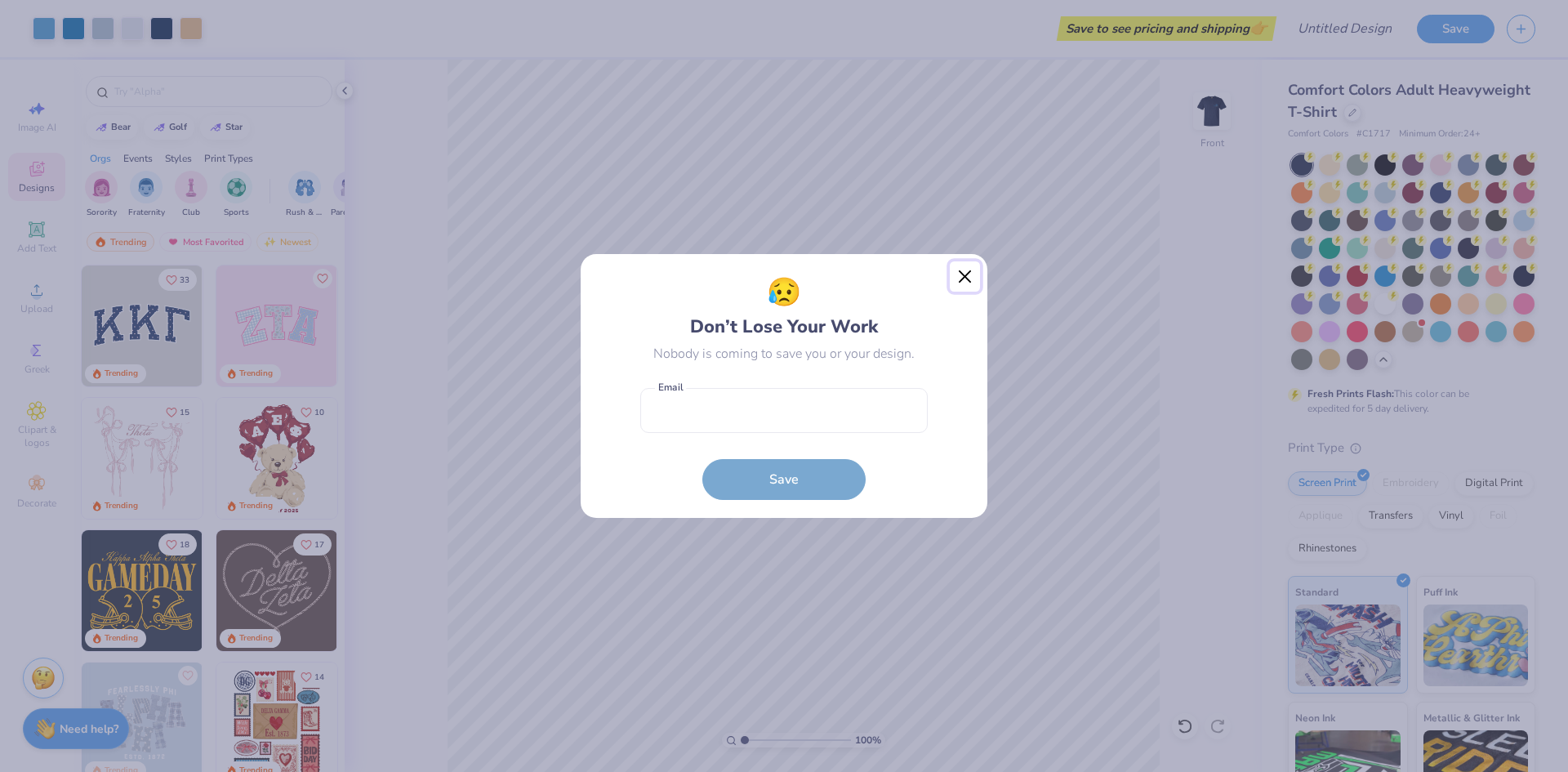
click at [964, 280] on button "Close" at bounding box center [965, 277] width 31 height 31
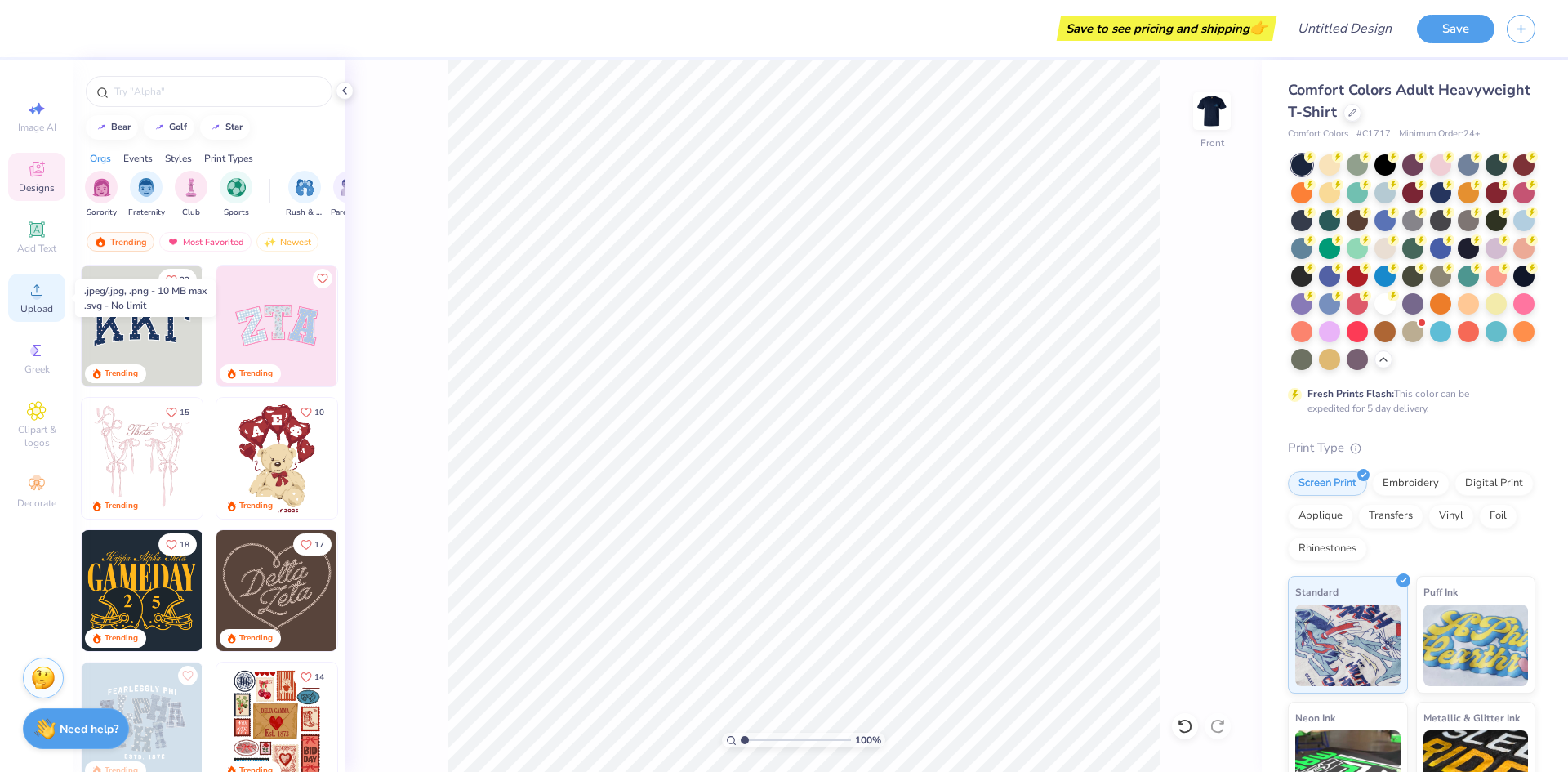
click at [47, 309] on span "Upload" at bounding box center [37, 309] width 33 height 13
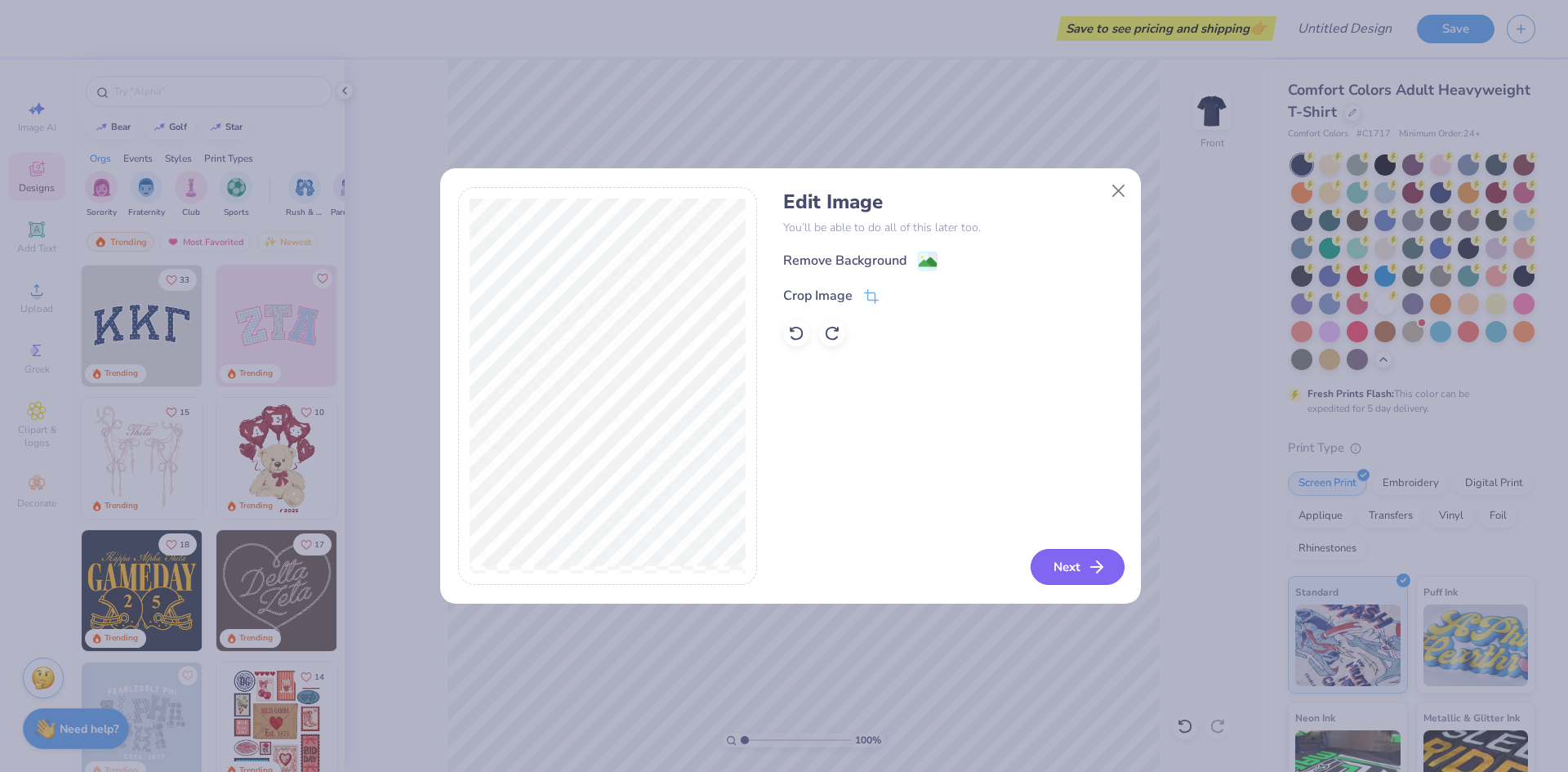
click at [1076, 562] on button "Next" at bounding box center [1078, 567] width 94 height 36
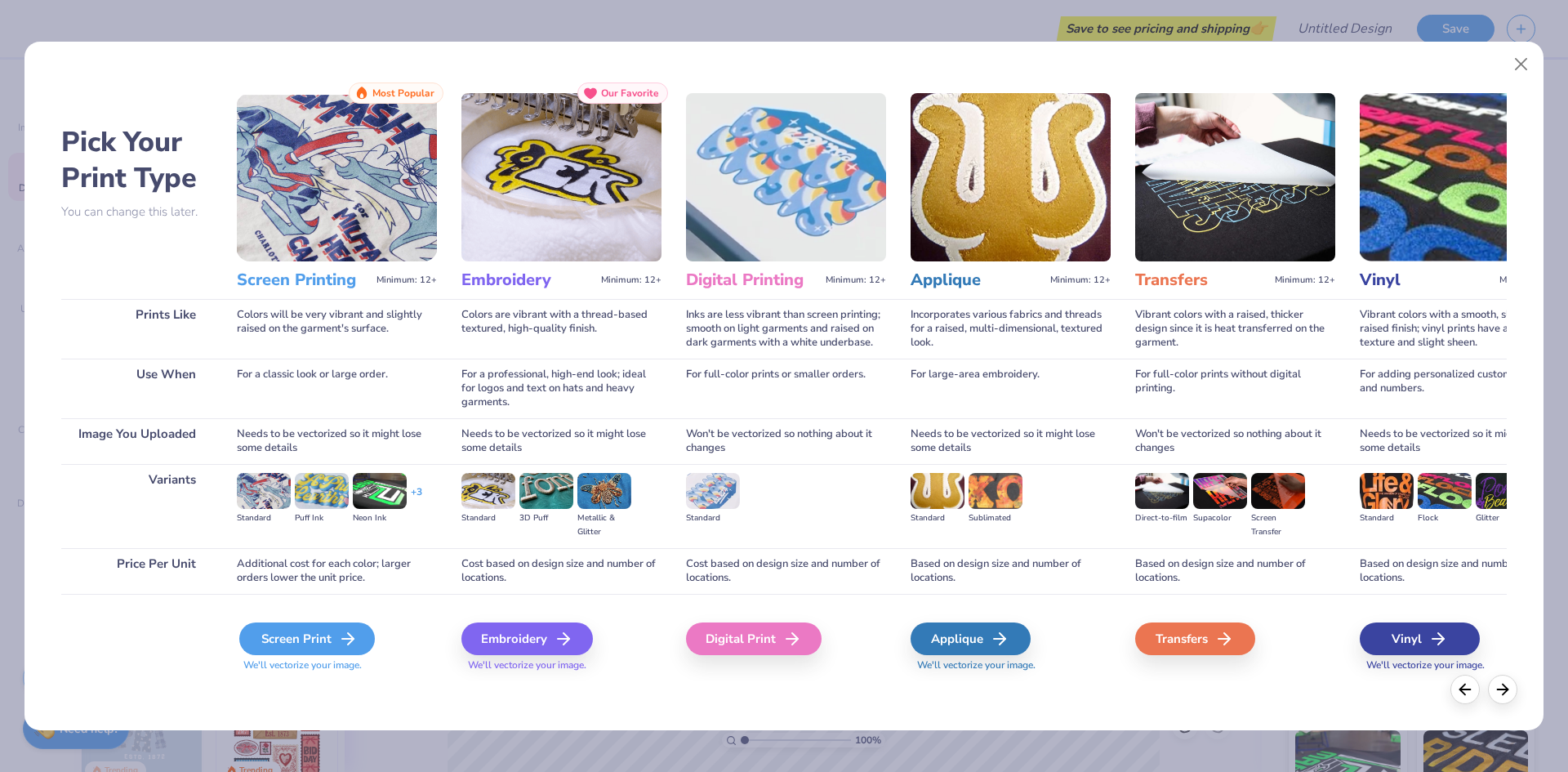
click at [315, 635] on div "Screen Print" at bounding box center [307, 638] width 136 height 33
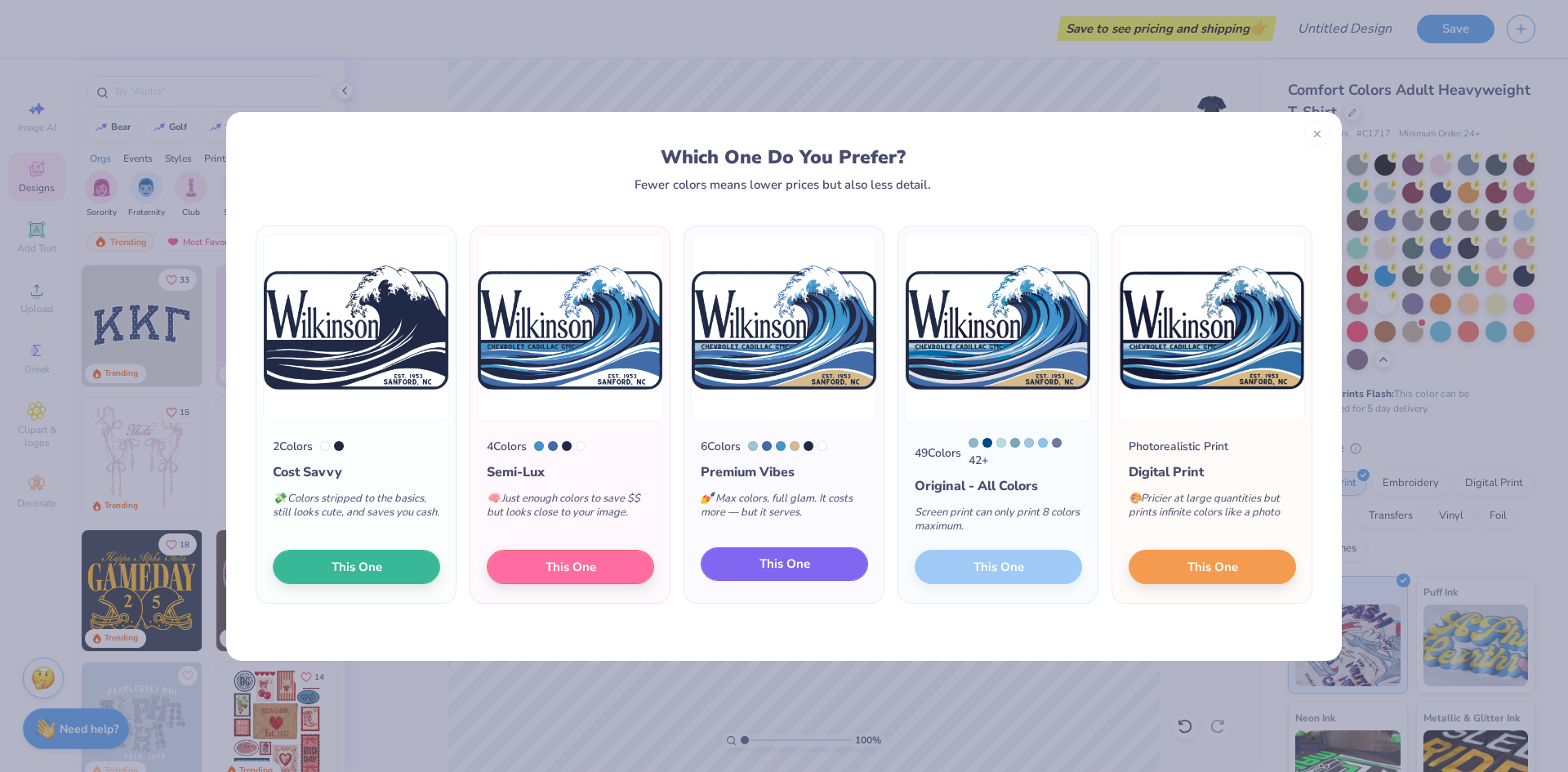
click at [746, 576] on button "This One" at bounding box center [784, 564] width 167 height 35
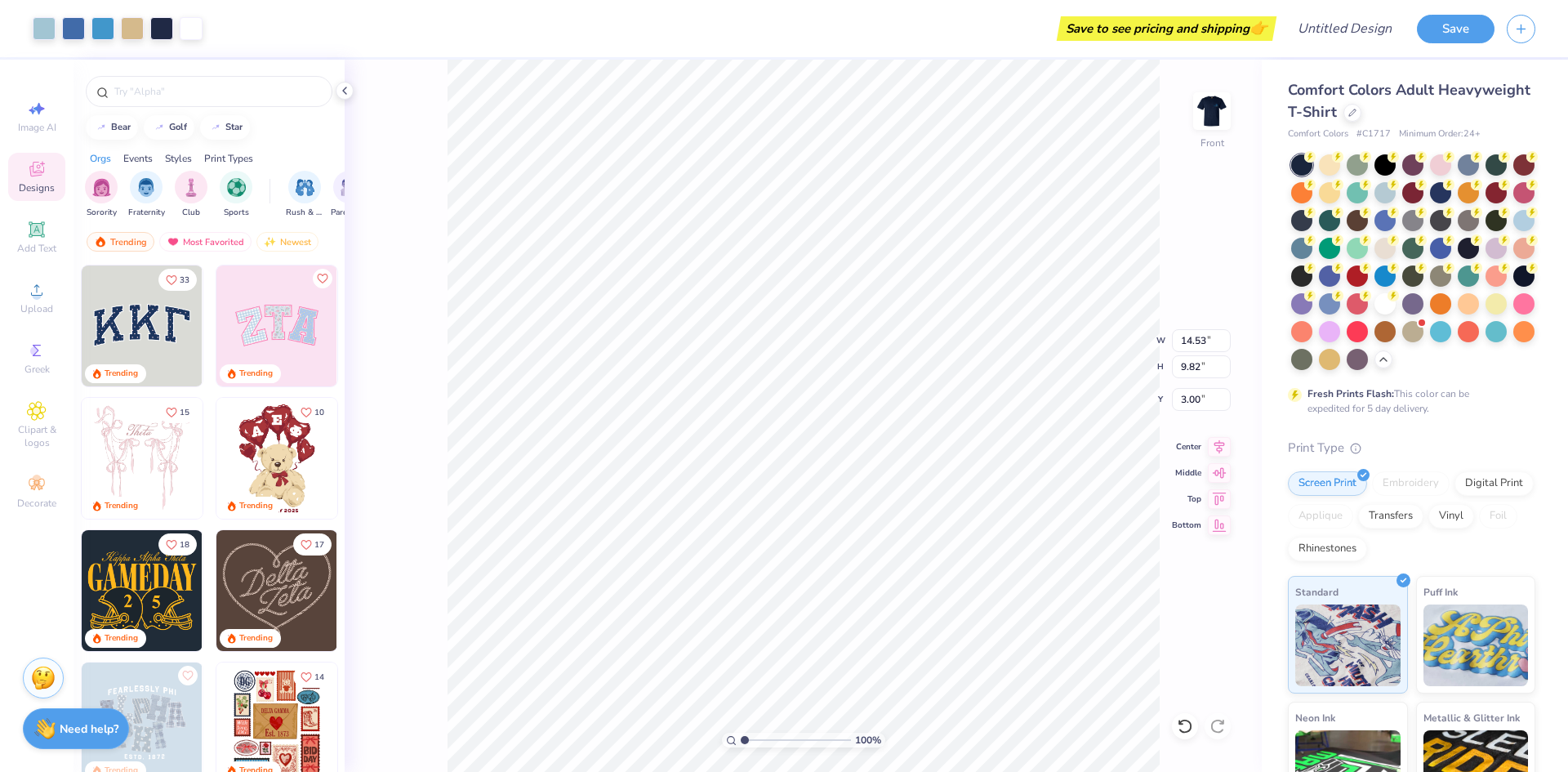
type input "3.00"
type input "13.12"
type input "8.87"
click at [1223, 104] on img at bounding box center [1212, 112] width 66 height 66
click at [42, 298] on icon at bounding box center [37, 290] width 20 height 20
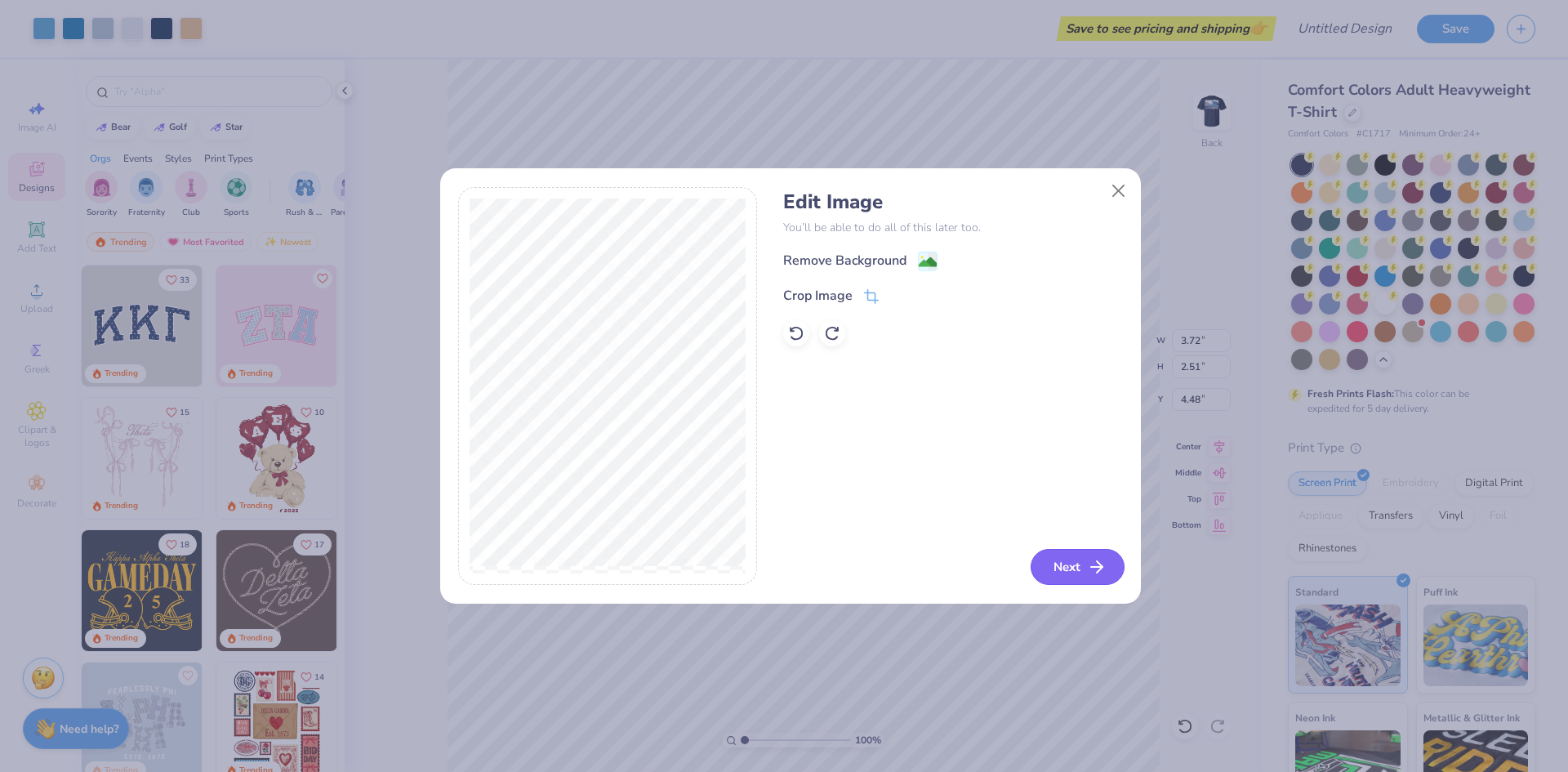
click at [1051, 568] on button "Next" at bounding box center [1078, 567] width 94 height 36
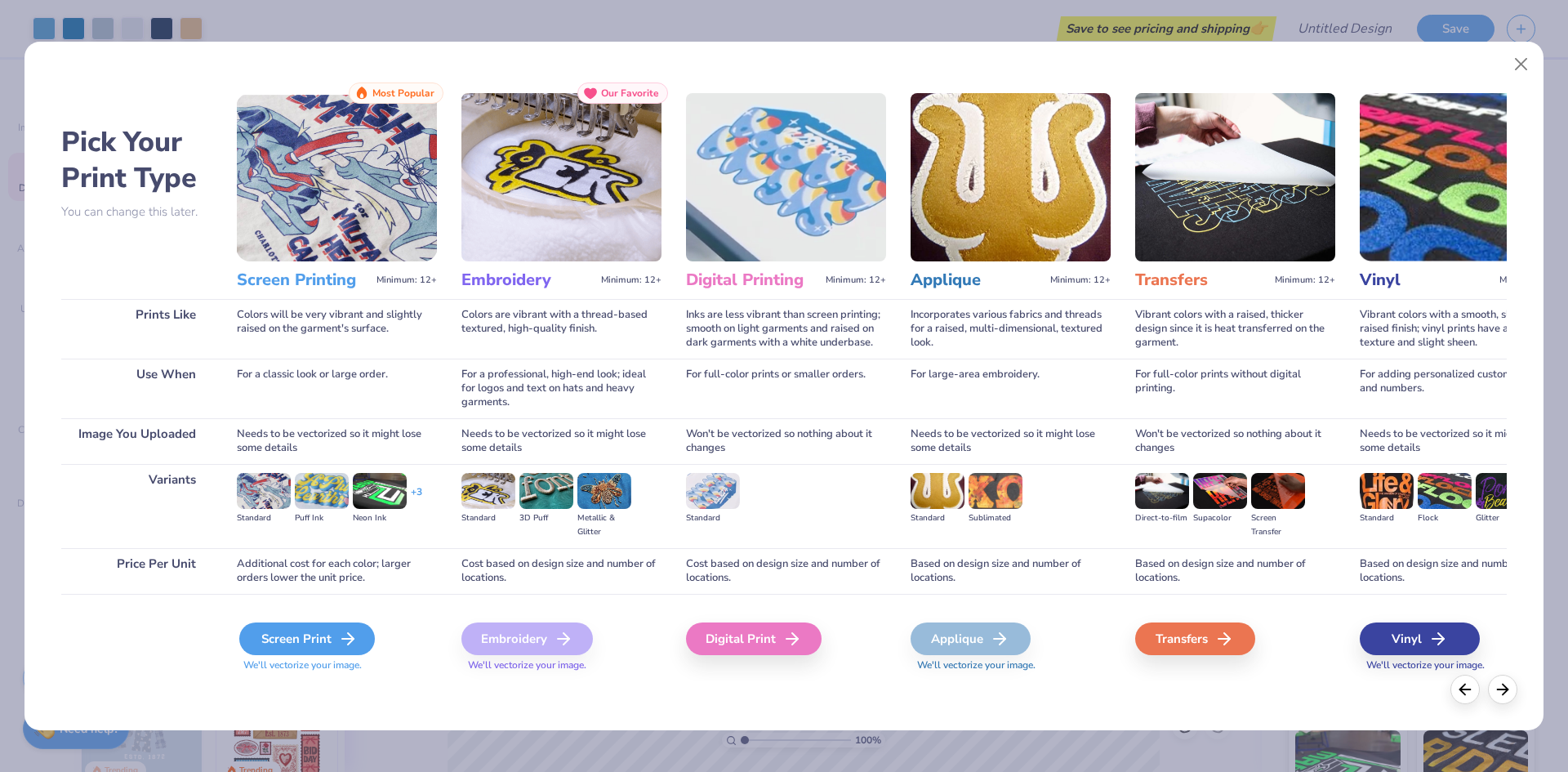
click at [272, 643] on div "Screen Print" at bounding box center [307, 638] width 136 height 33
